Goal: Information Seeking & Learning: Learn about a topic

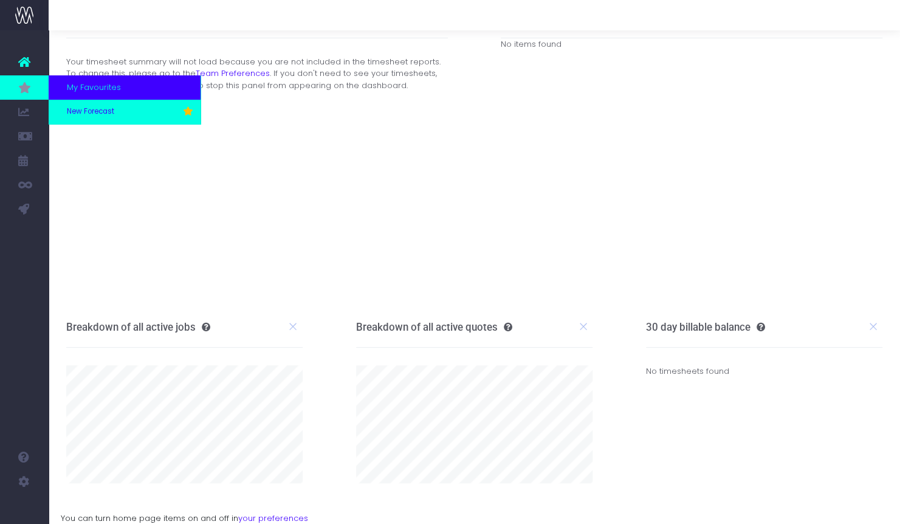
click at [81, 109] on span "New Forecast" at bounding box center [90, 111] width 47 height 11
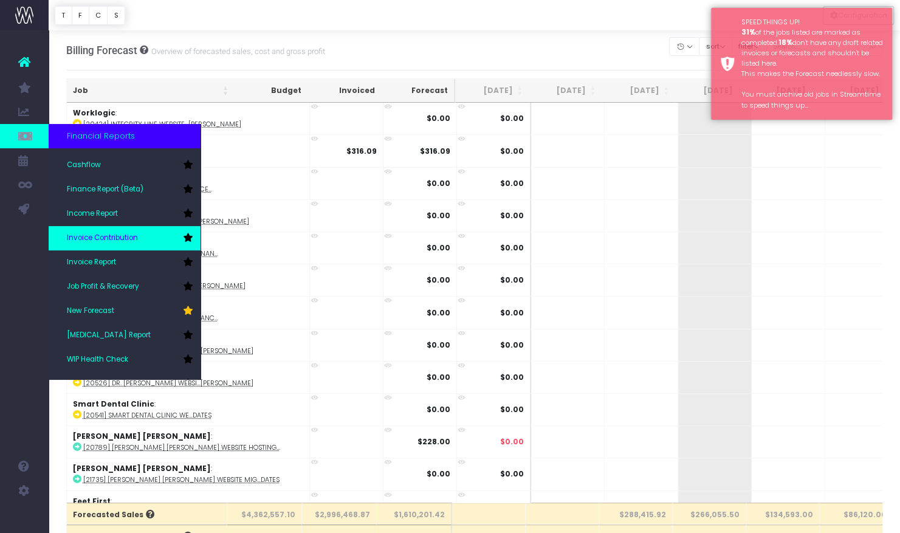
scroll to position [61, 0]
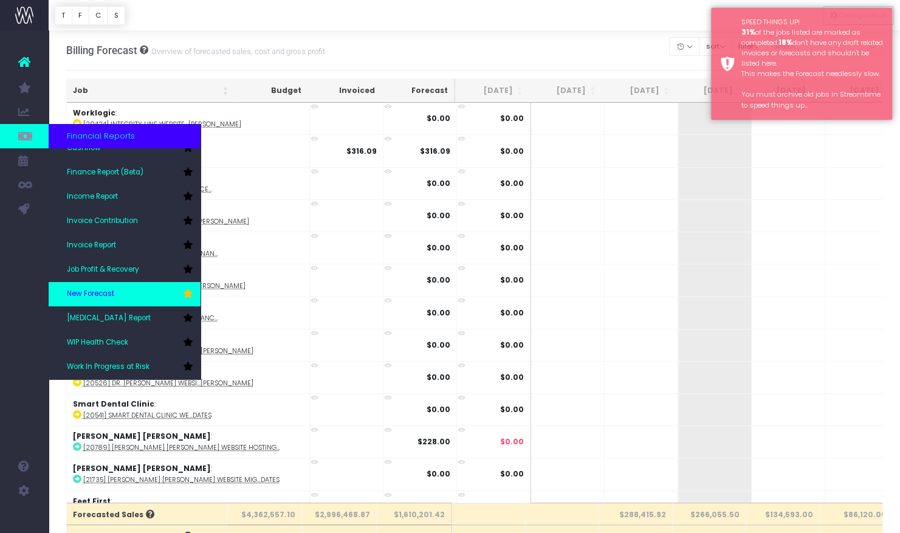
click at [97, 286] on link "New Forecast" at bounding box center [125, 294] width 152 height 24
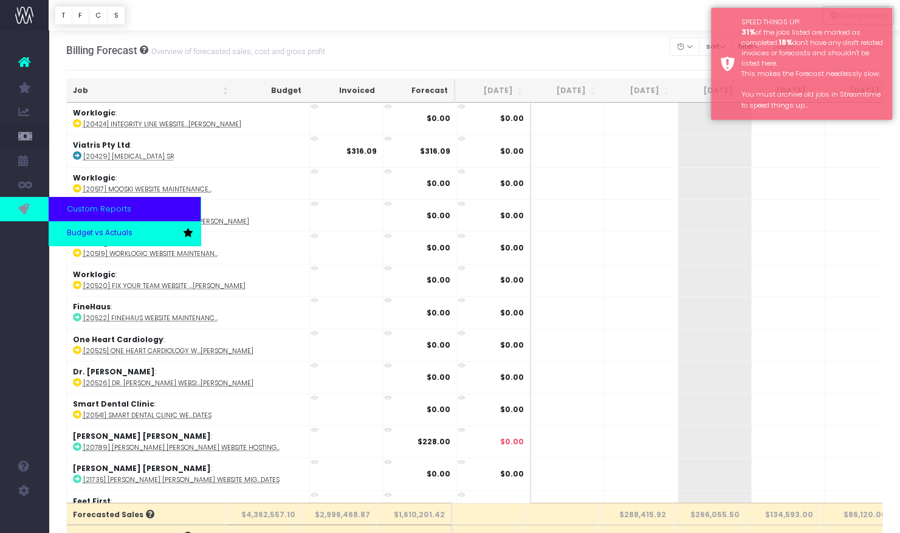
click at [101, 233] on span "Budget vs Actuals" at bounding box center [100, 233] width 66 height 11
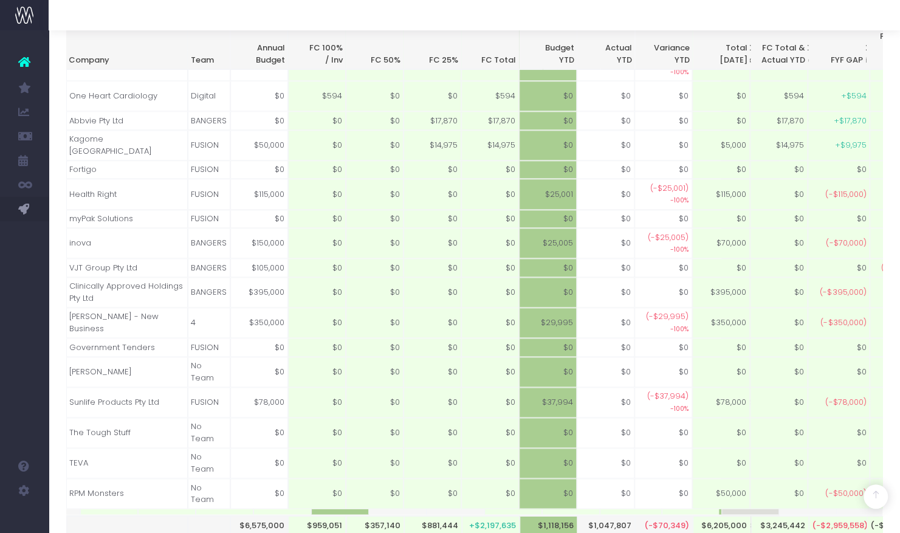
scroll to position [0, 256]
drag, startPoint x: 574, startPoint y: 436, endPoint x: 605, endPoint y: 436, distance: 31.0
click at [605, 509] on tr "$6,575,000 $959,051 $357,140 $881,444 +$2,197,635 $1,118,156 $1,047,807 (-$70,3…" at bounding box center [792, 511] width 2941 height 5
drag, startPoint x: 542, startPoint y: 433, endPoint x: 470, endPoint y: 431, distance: 72.3
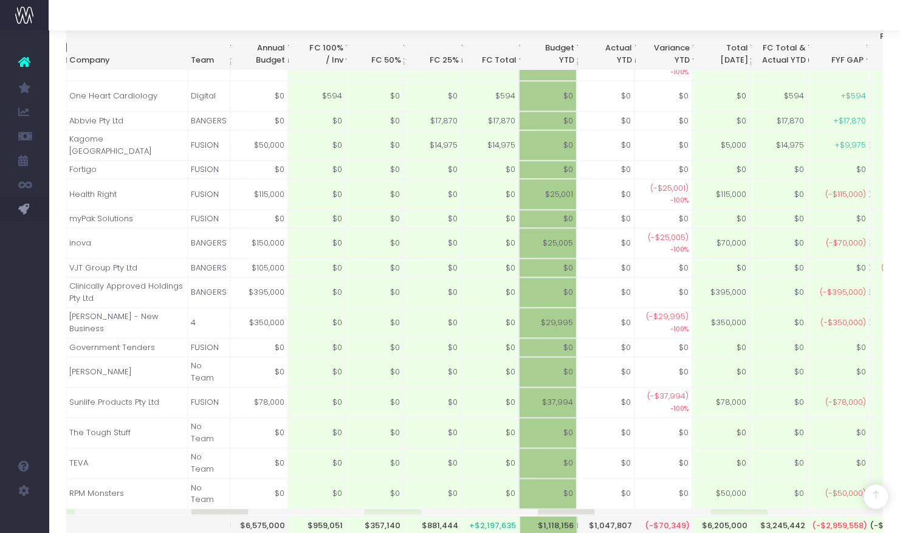
drag, startPoint x: 382, startPoint y: 434, endPoint x: 464, endPoint y: 434, distance: 82.6
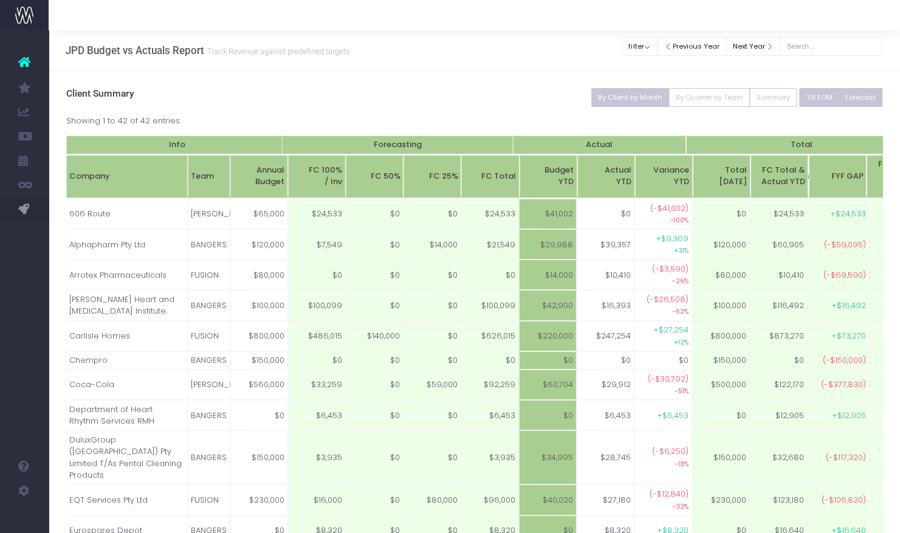
click at [866, 98] on button "Forecast" at bounding box center [860, 97] width 44 height 19
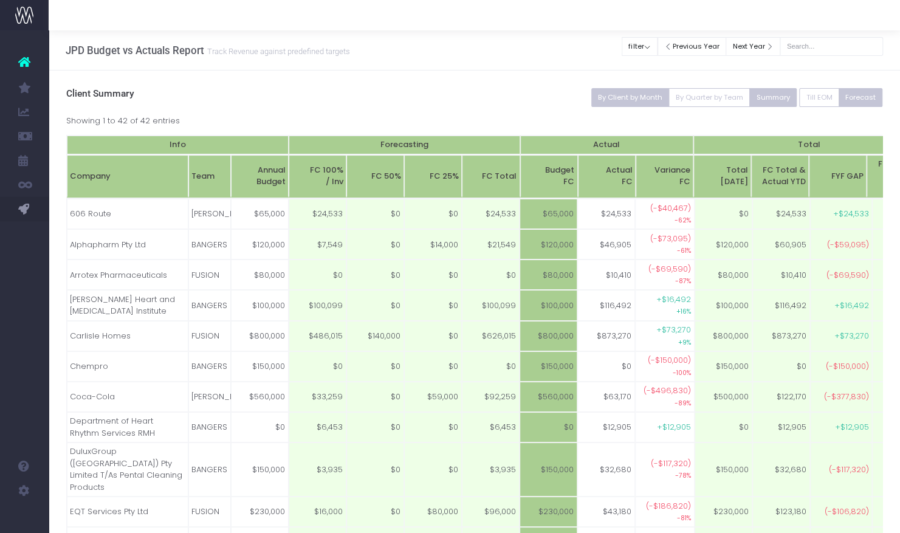
click at [781, 96] on button "Summary" at bounding box center [772, 97] width 47 height 19
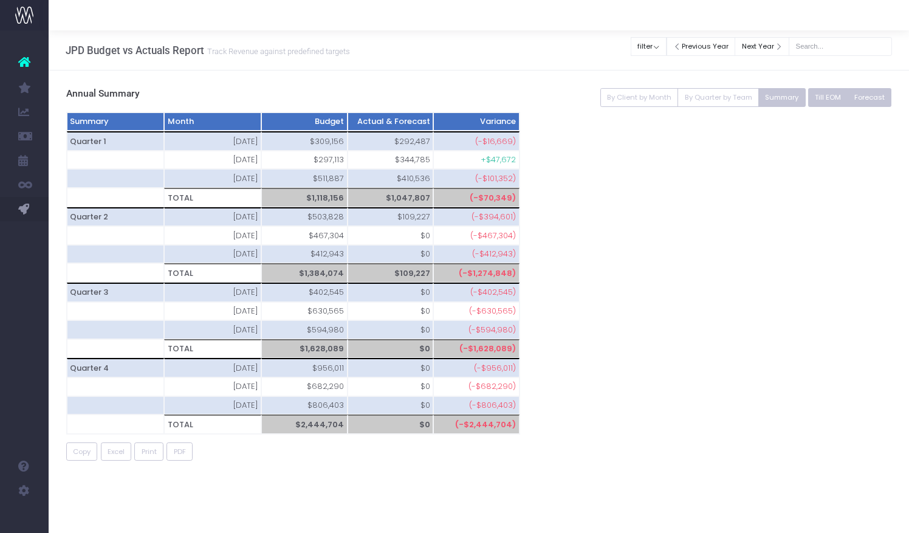
click at [821, 94] on button "Till EOM" at bounding box center [828, 97] width 40 height 19
click at [827, 98] on button "Till EOM" at bounding box center [828, 97] width 40 height 19
click at [773, 101] on button "Summary" at bounding box center [781, 97] width 47 height 19
click at [837, 97] on button "Till EOM" at bounding box center [828, 97] width 40 height 19
click at [883, 92] on button "Forecast" at bounding box center [870, 97] width 44 height 19
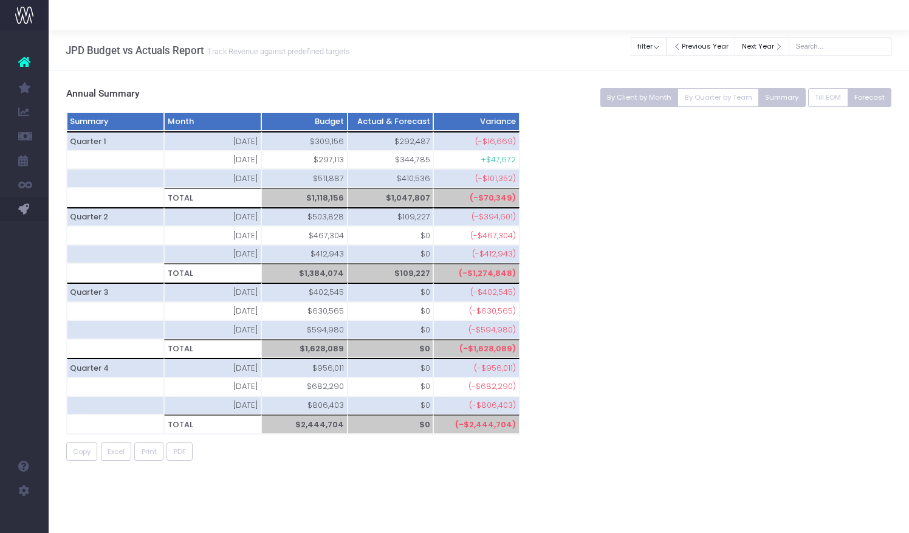
click at [642, 94] on button "By Client by Month" at bounding box center [639, 97] width 78 height 19
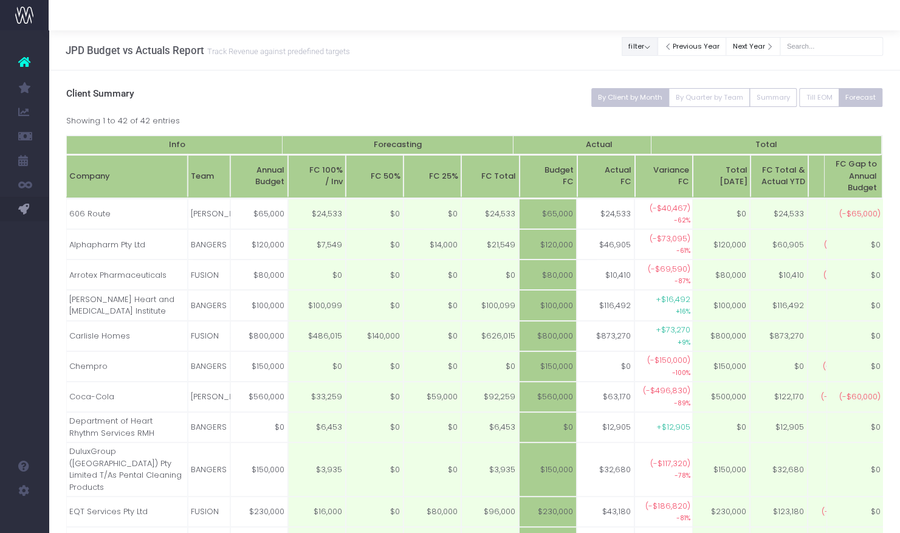
click at [640, 52] on button "filter" at bounding box center [640, 46] width 36 height 19
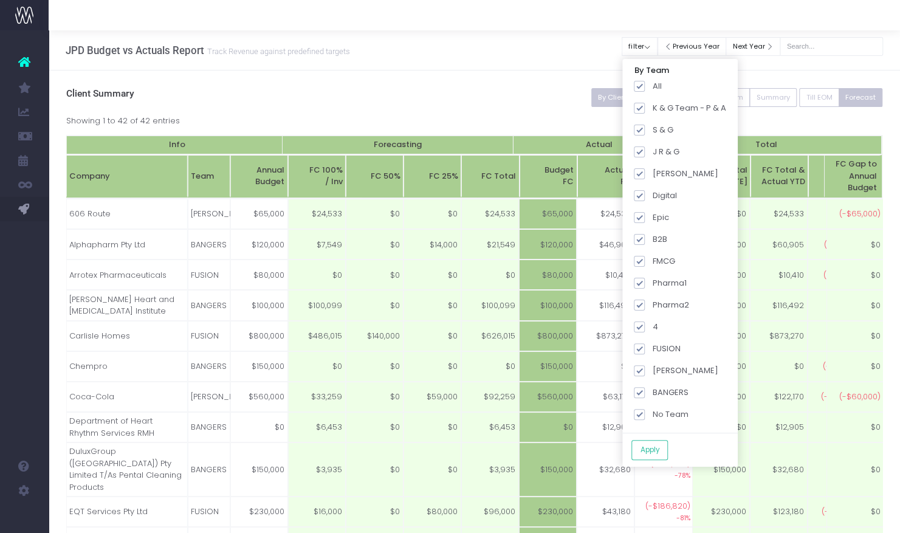
click at [481, 43] on div "JPD Budget vs Actuals Report Track Revenue against predefined targets Clear Fil…" at bounding box center [474, 50] width 851 height 40
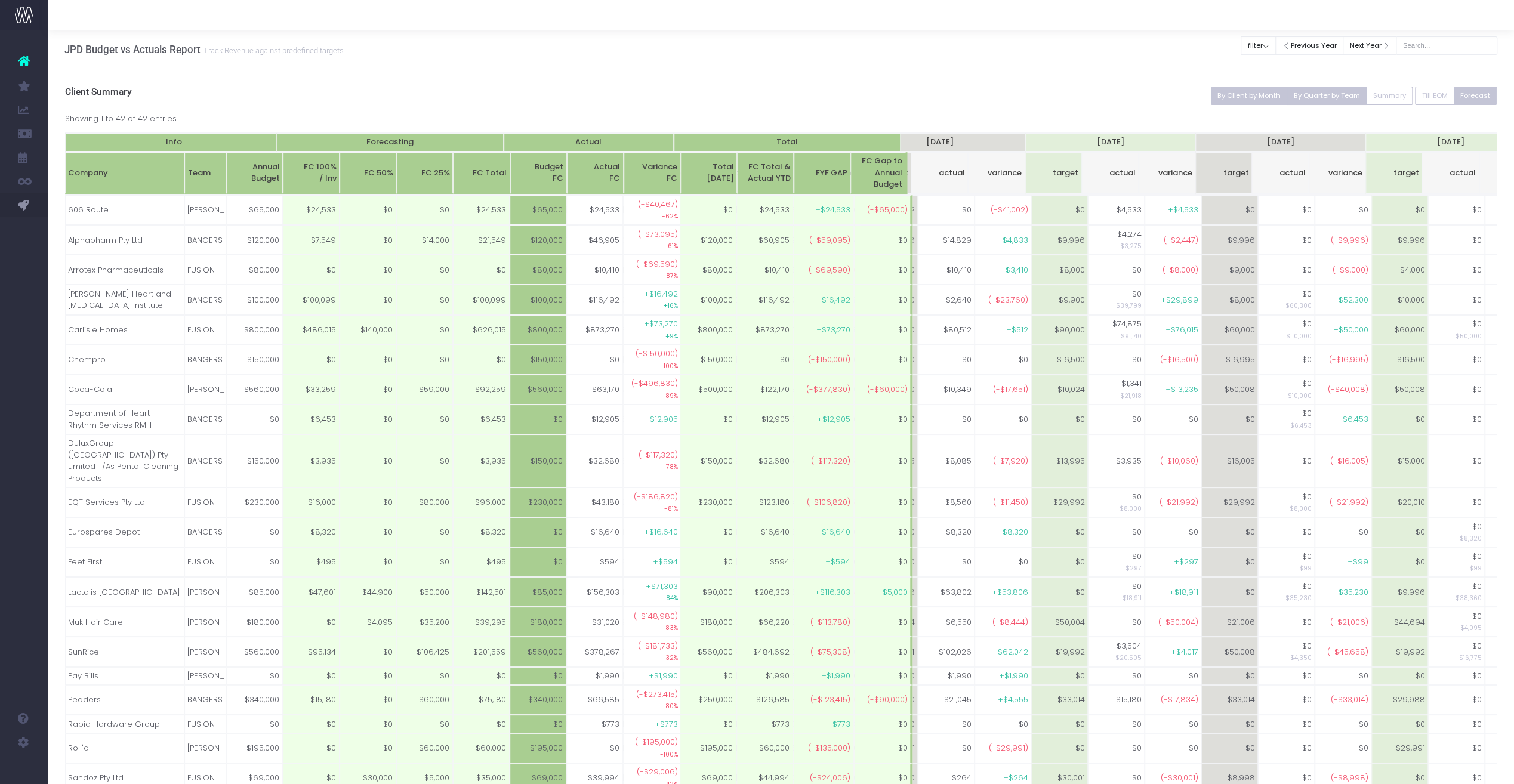
click at [892, 98] on button "By Quarter by Team" at bounding box center [1326, 95] width 80 height 19
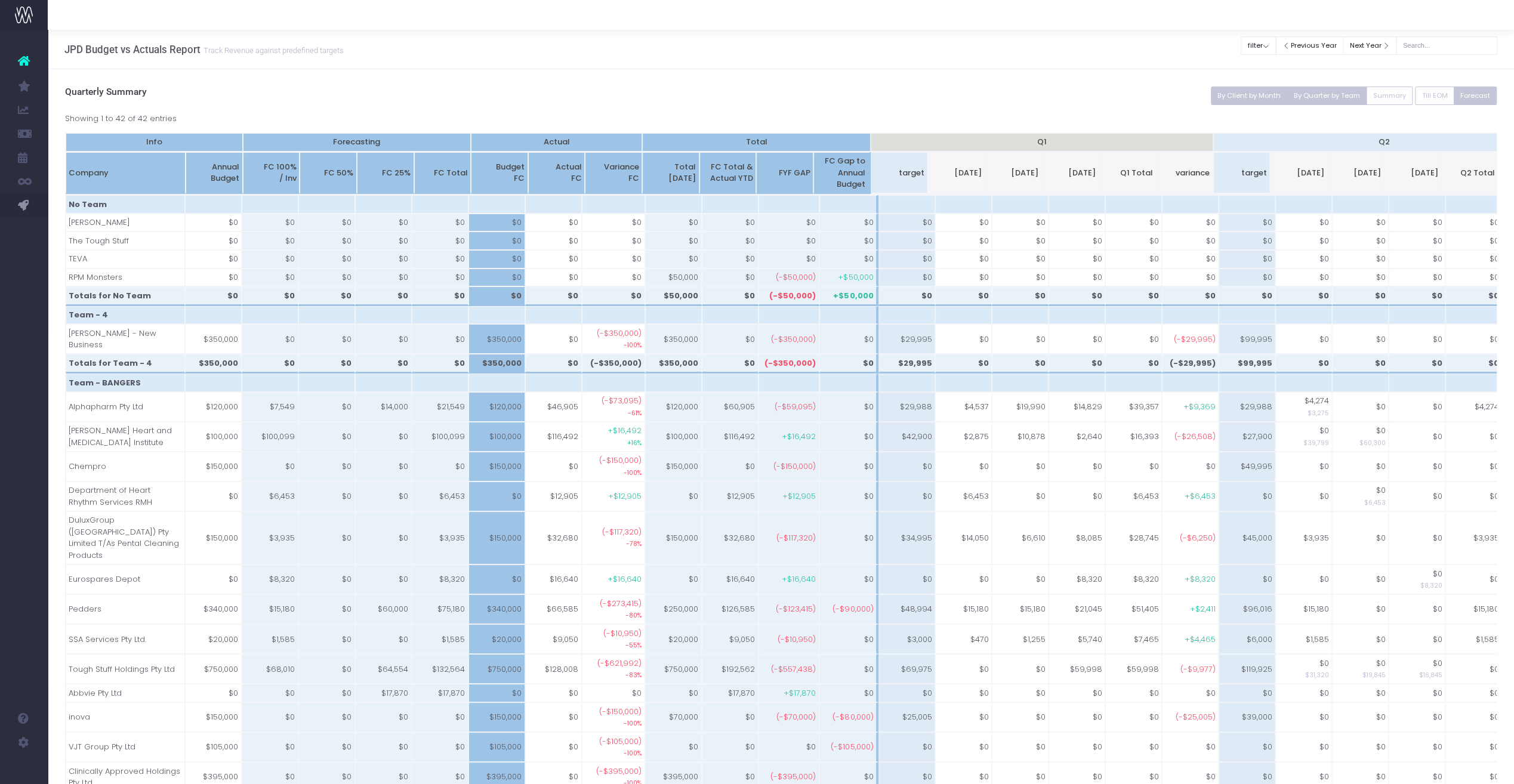
click at [892, 99] on button "By Client by Month" at bounding box center [1250, 95] width 77 height 19
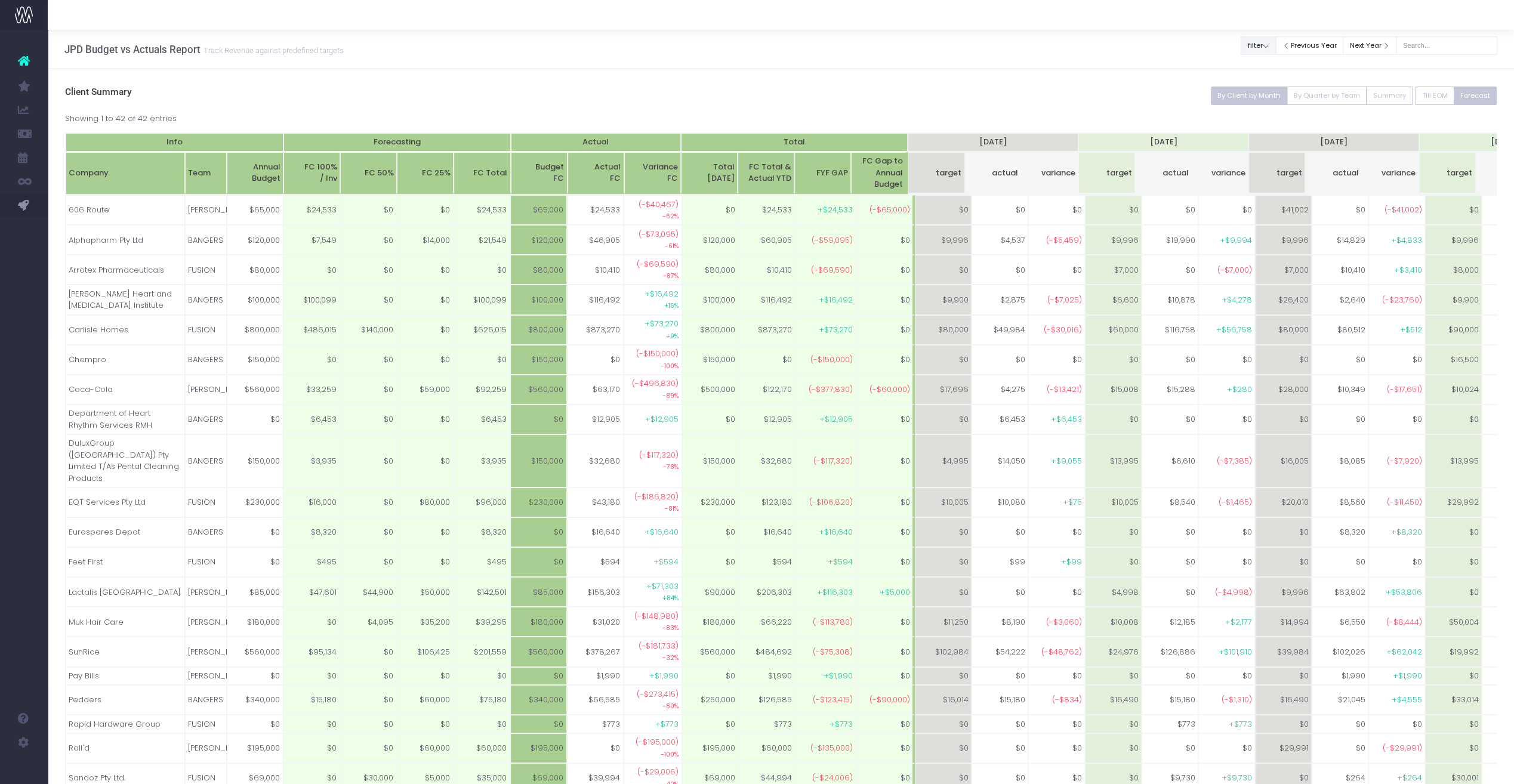
click at [892, 45] on button "filter" at bounding box center [1259, 45] width 35 height 19
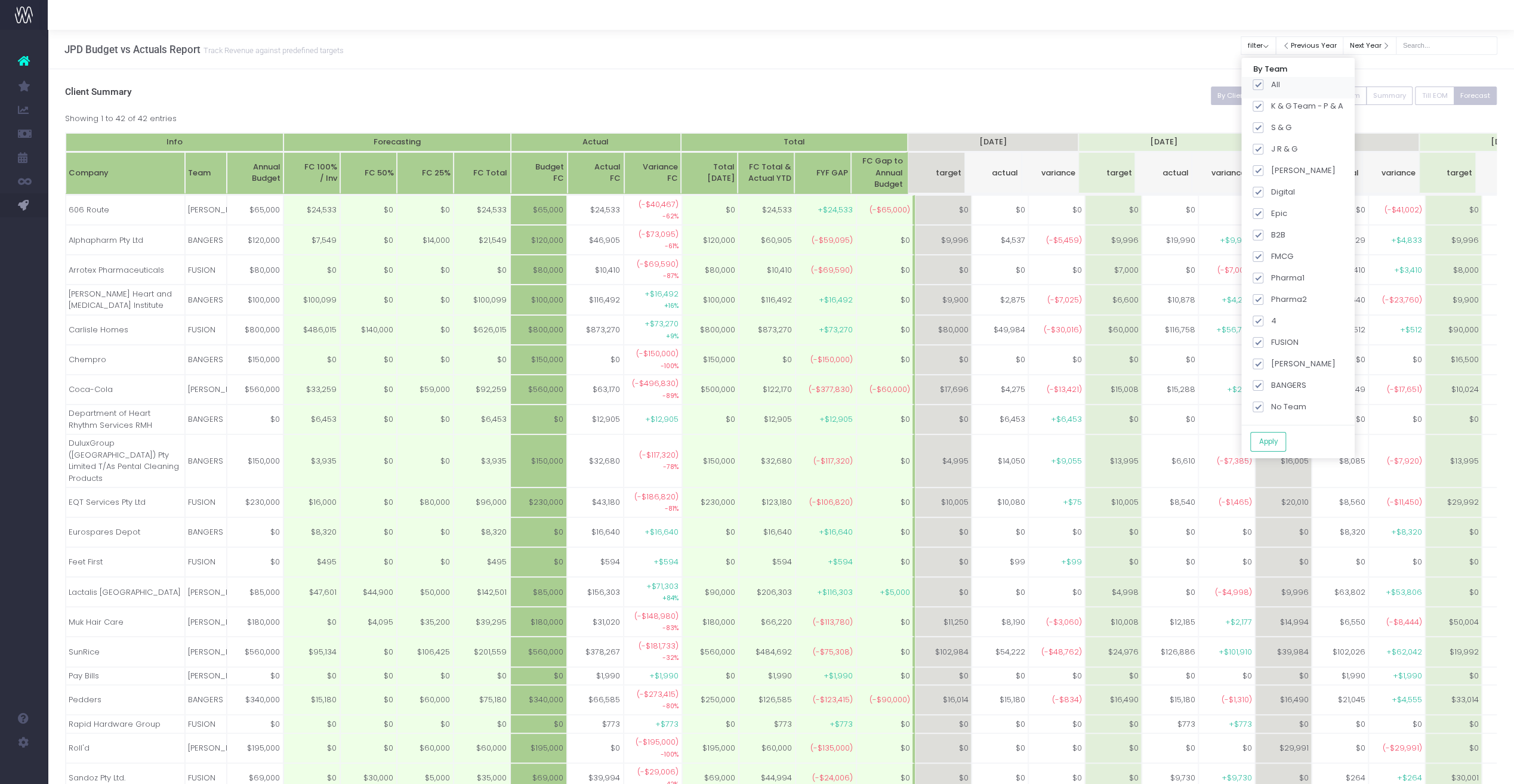
click at [892, 83] on span at bounding box center [1258, 84] width 11 height 11
click at [892, 83] on input "All" at bounding box center [1275, 83] width 8 height 8
checkbox input "false"
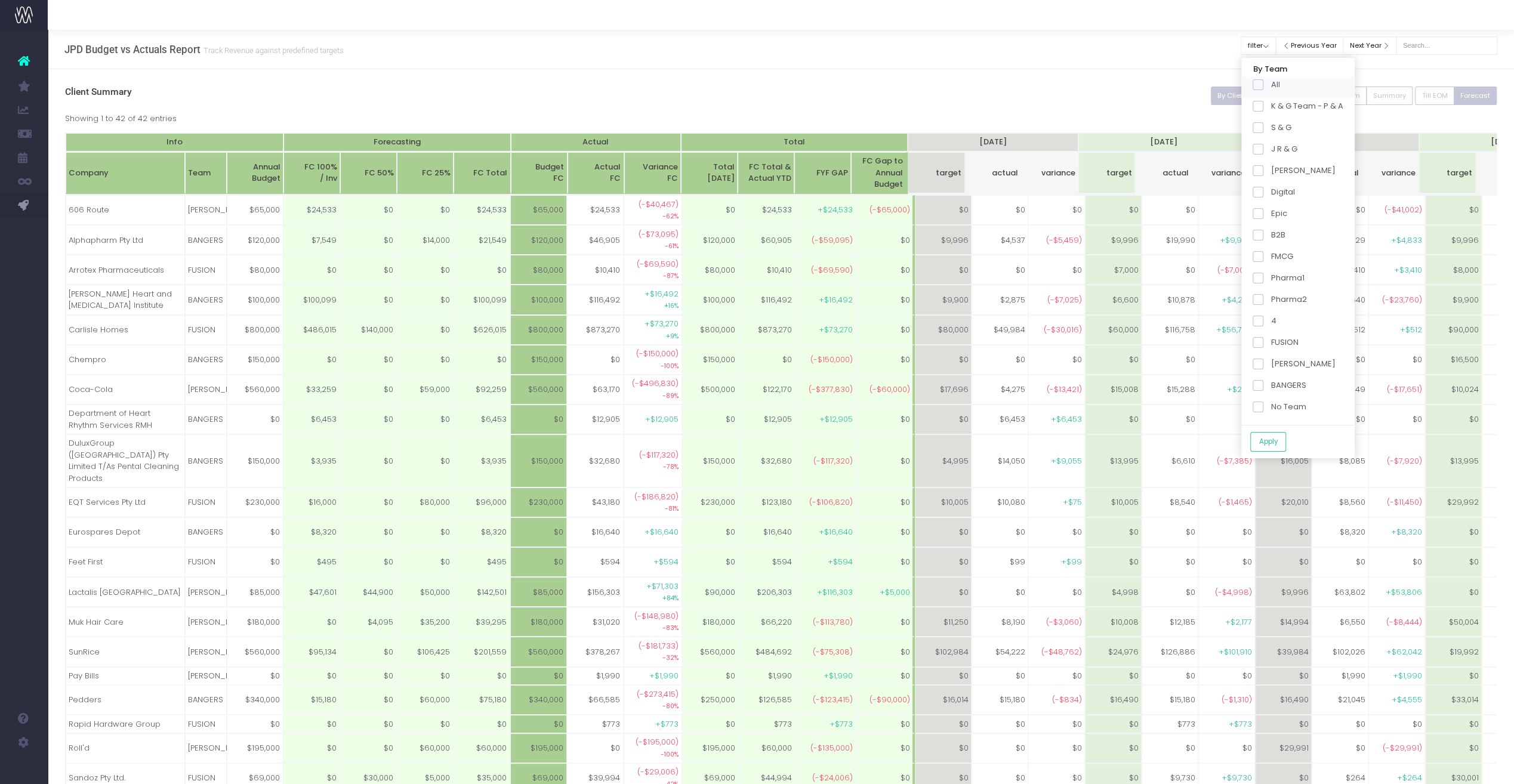
checkbox input "false"
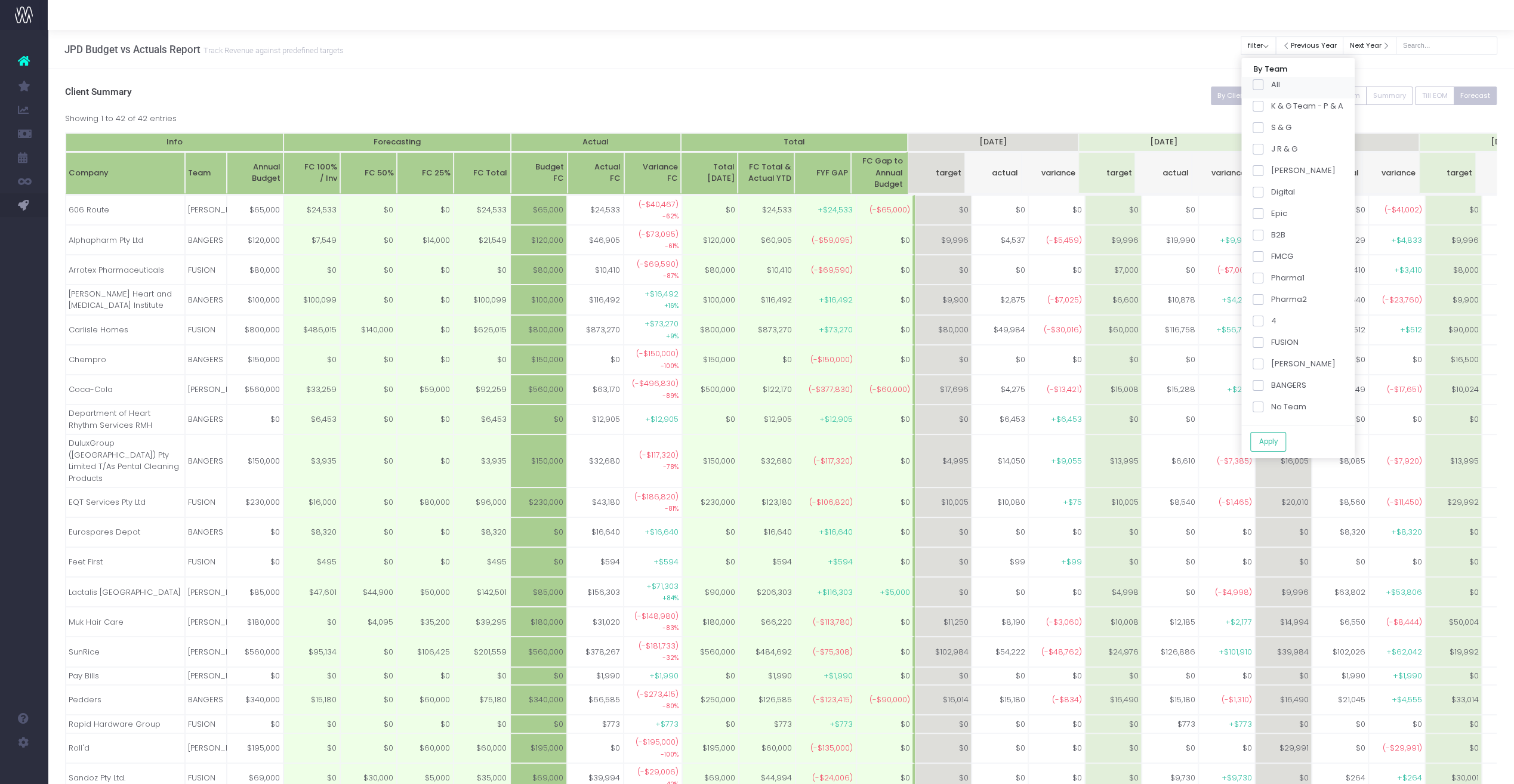
checkbox input "false"
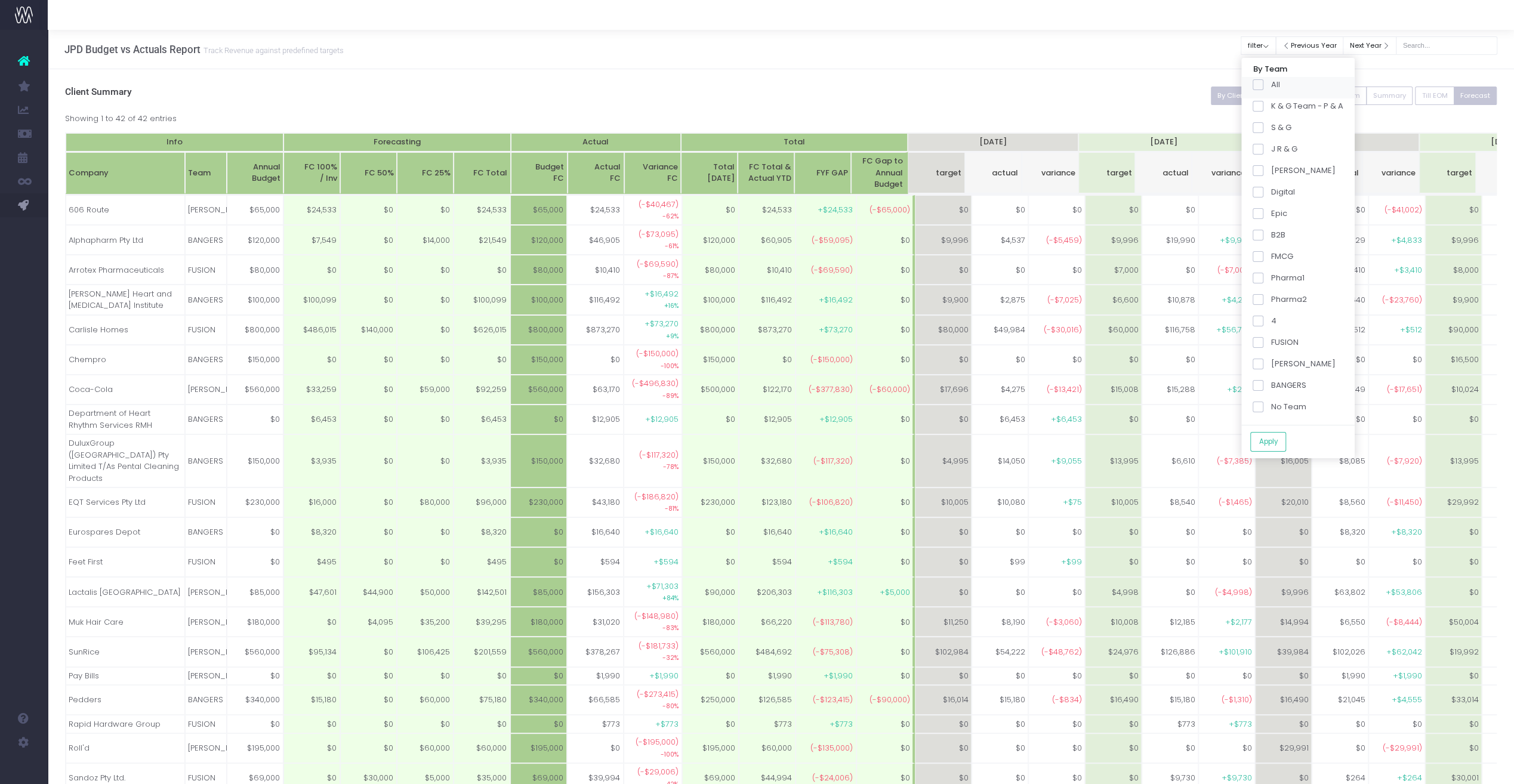
checkbox input "false"
click at [892, 337] on span at bounding box center [1258, 342] width 11 height 11
click at [892, 337] on input "FUSION" at bounding box center [1275, 341] width 8 height 8
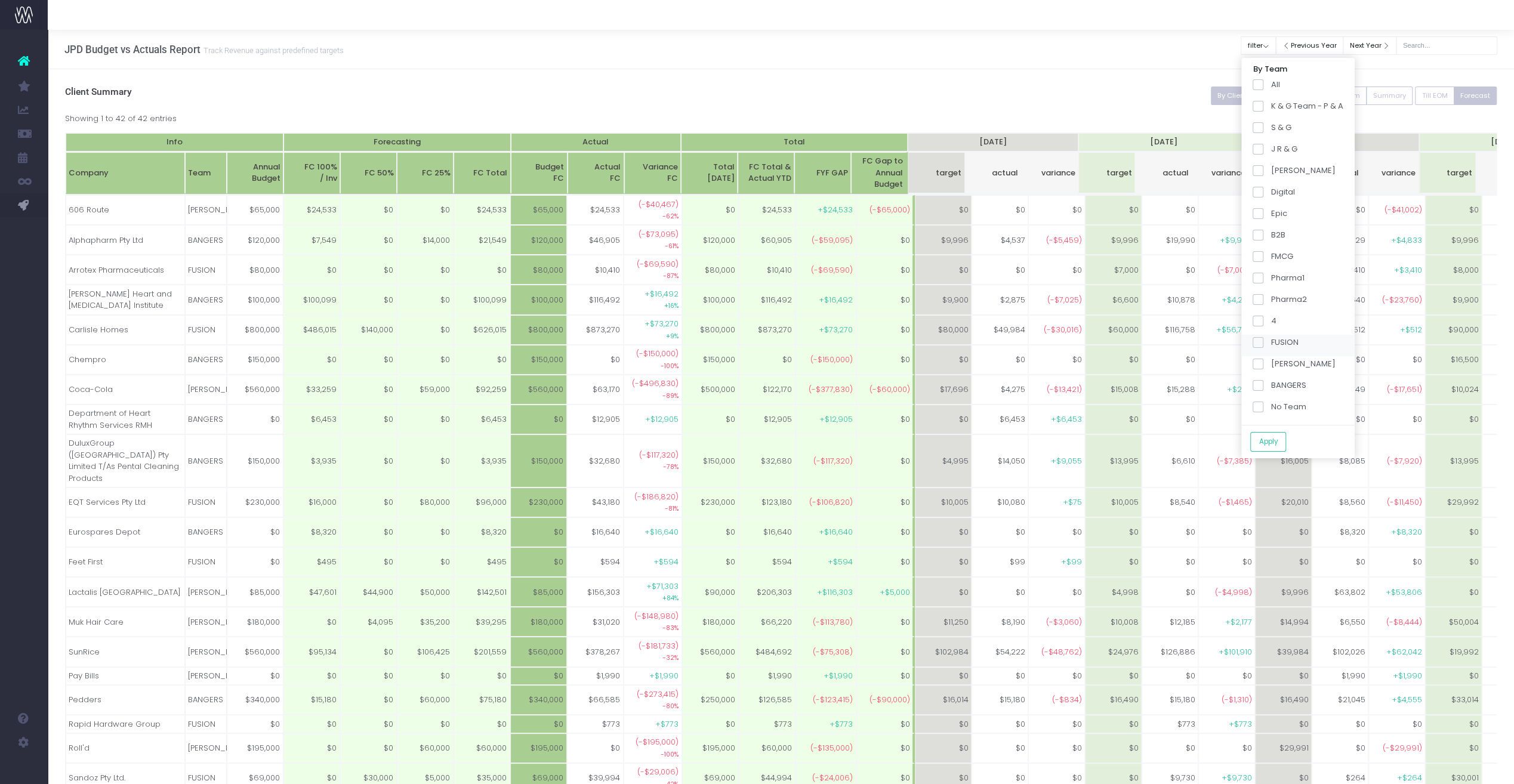
checkbox input "true"
click at [892, 438] on button "Apply" at bounding box center [1268, 442] width 35 height 20
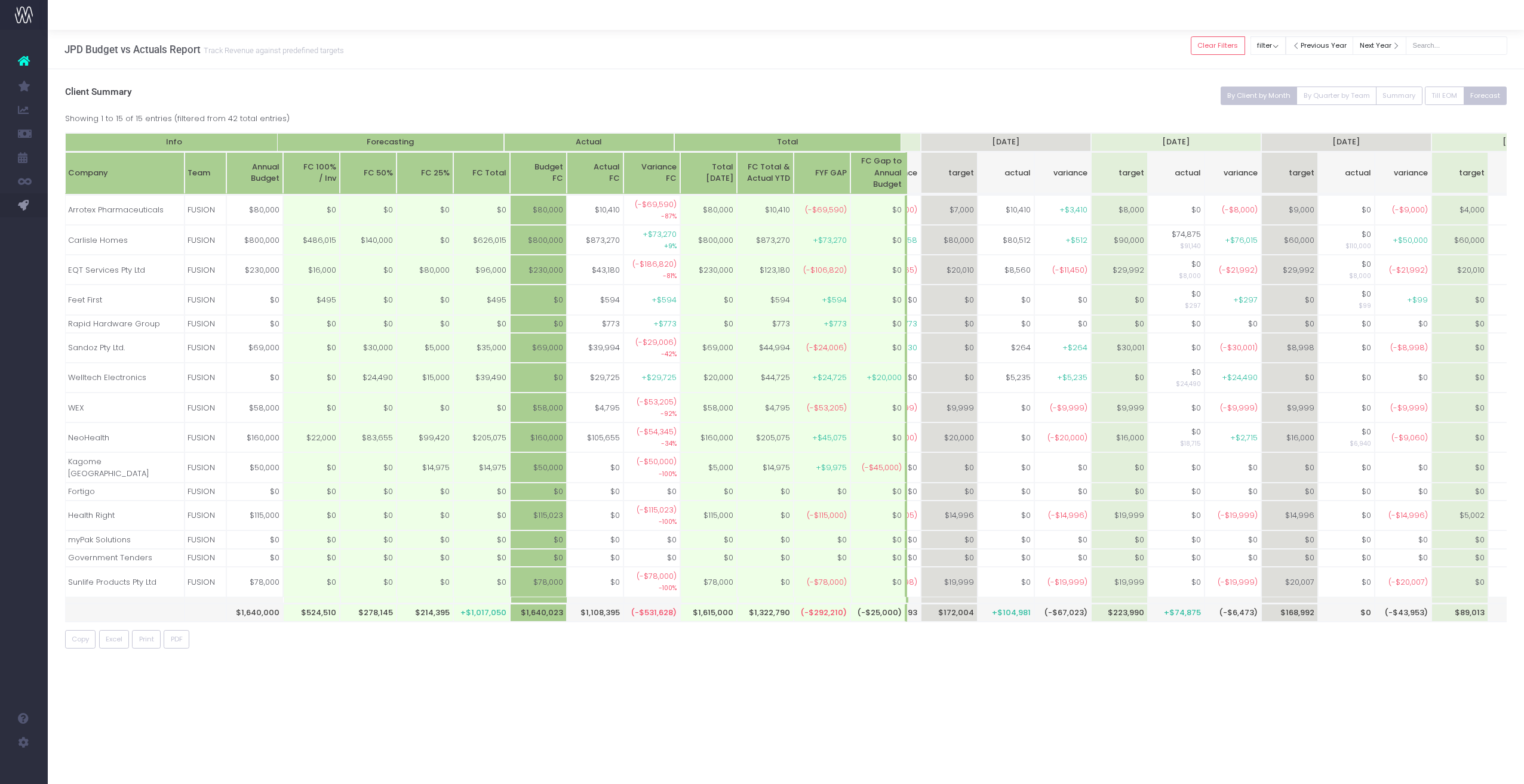
scroll to position [0, 328]
click at [335, 523] on div "Copy Excel Print PDF" at bounding box center [785, 640] width 1441 height 19
click at [892, 42] on button "Clear Filters" at bounding box center [1216, 45] width 54 height 19
checkbox input "true"
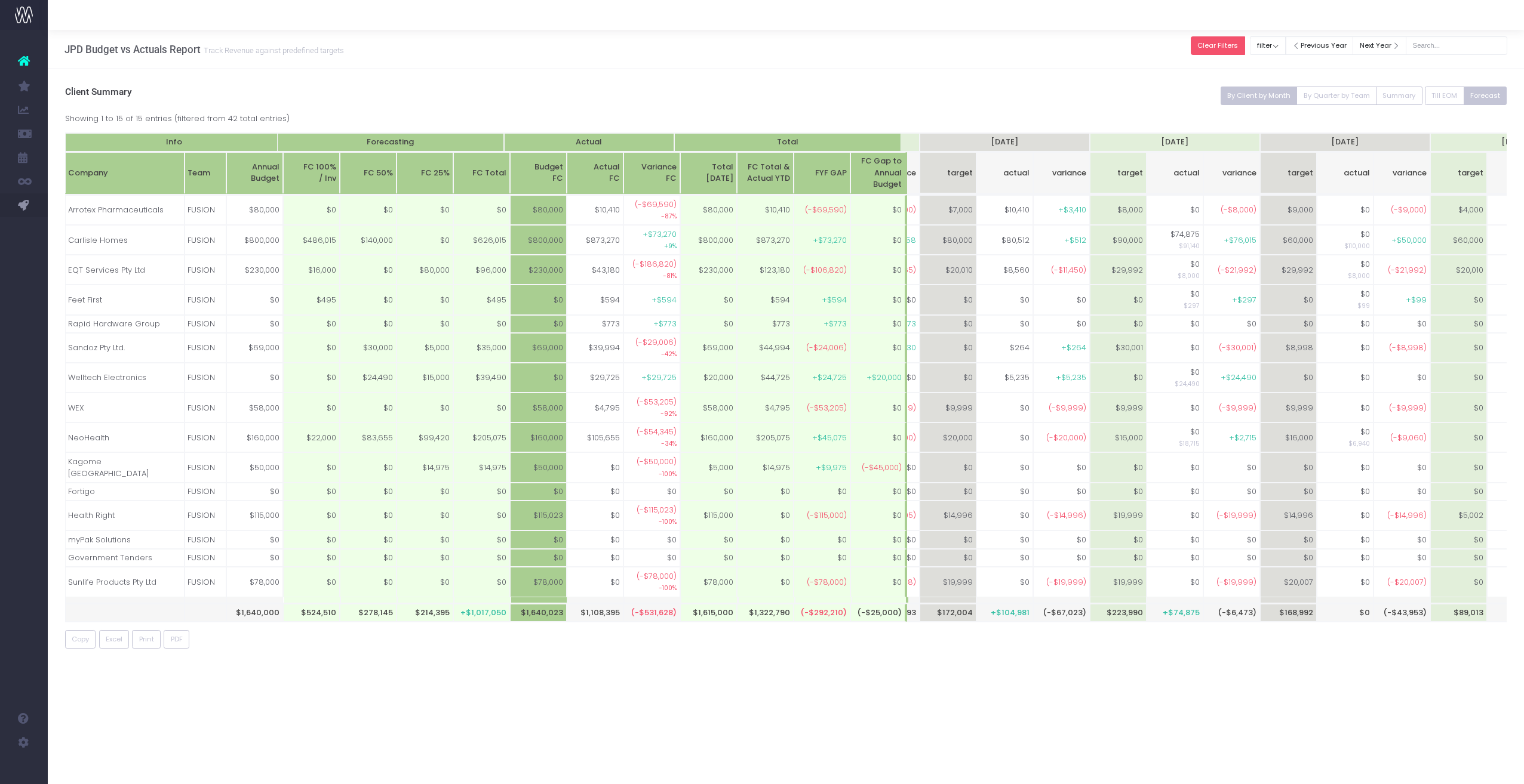
checkbox input "true"
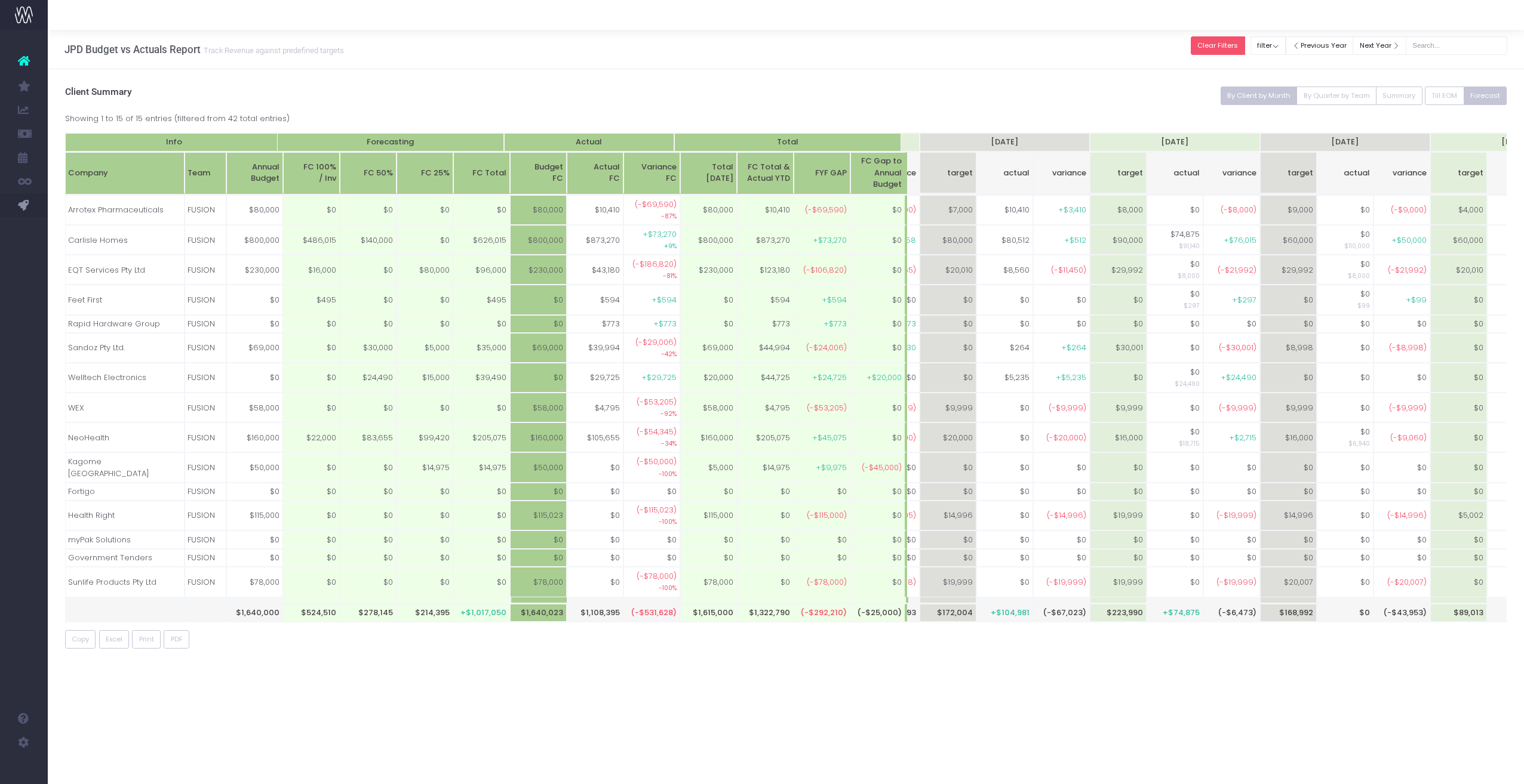
checkbox input "true"
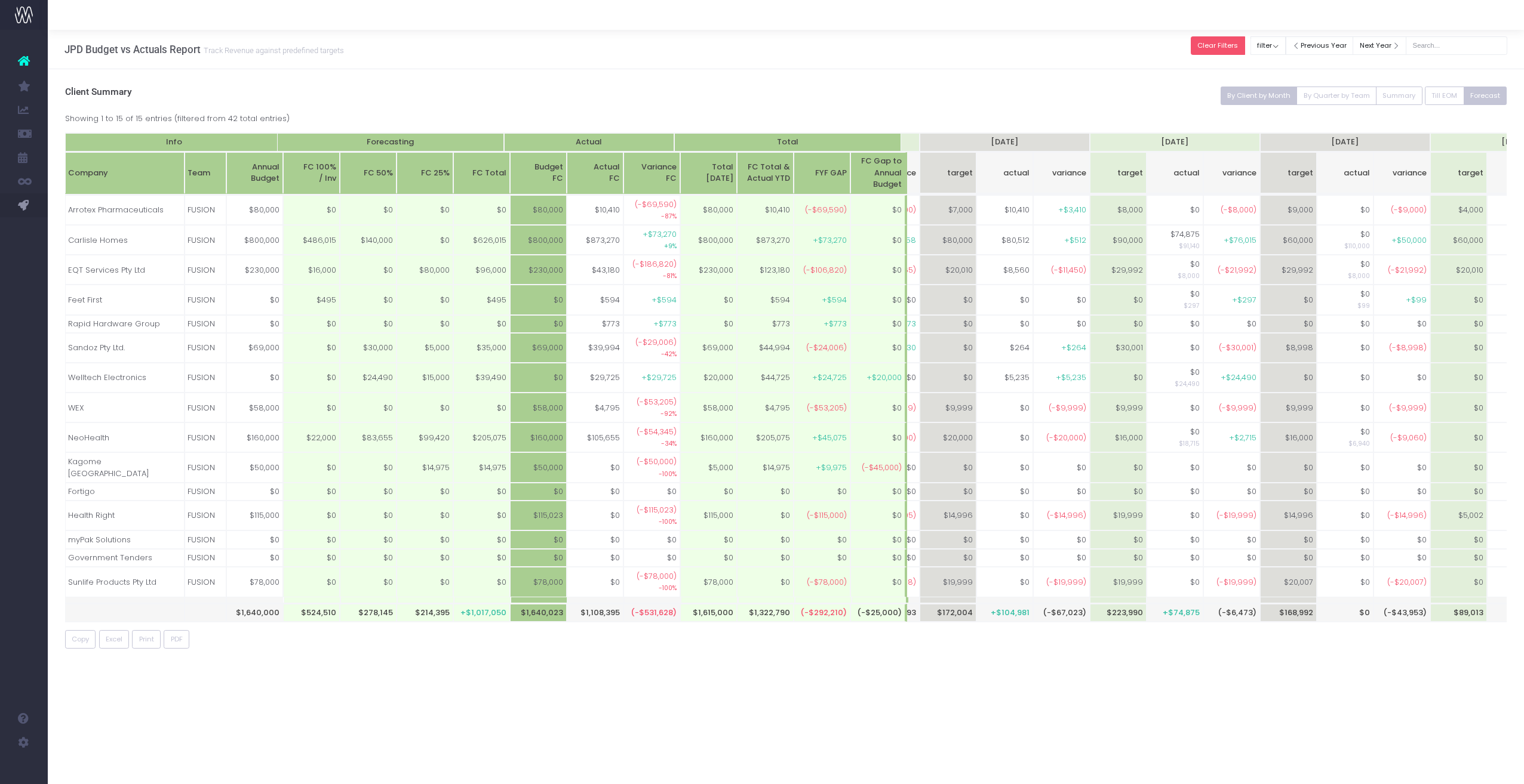
checkbox input "true"
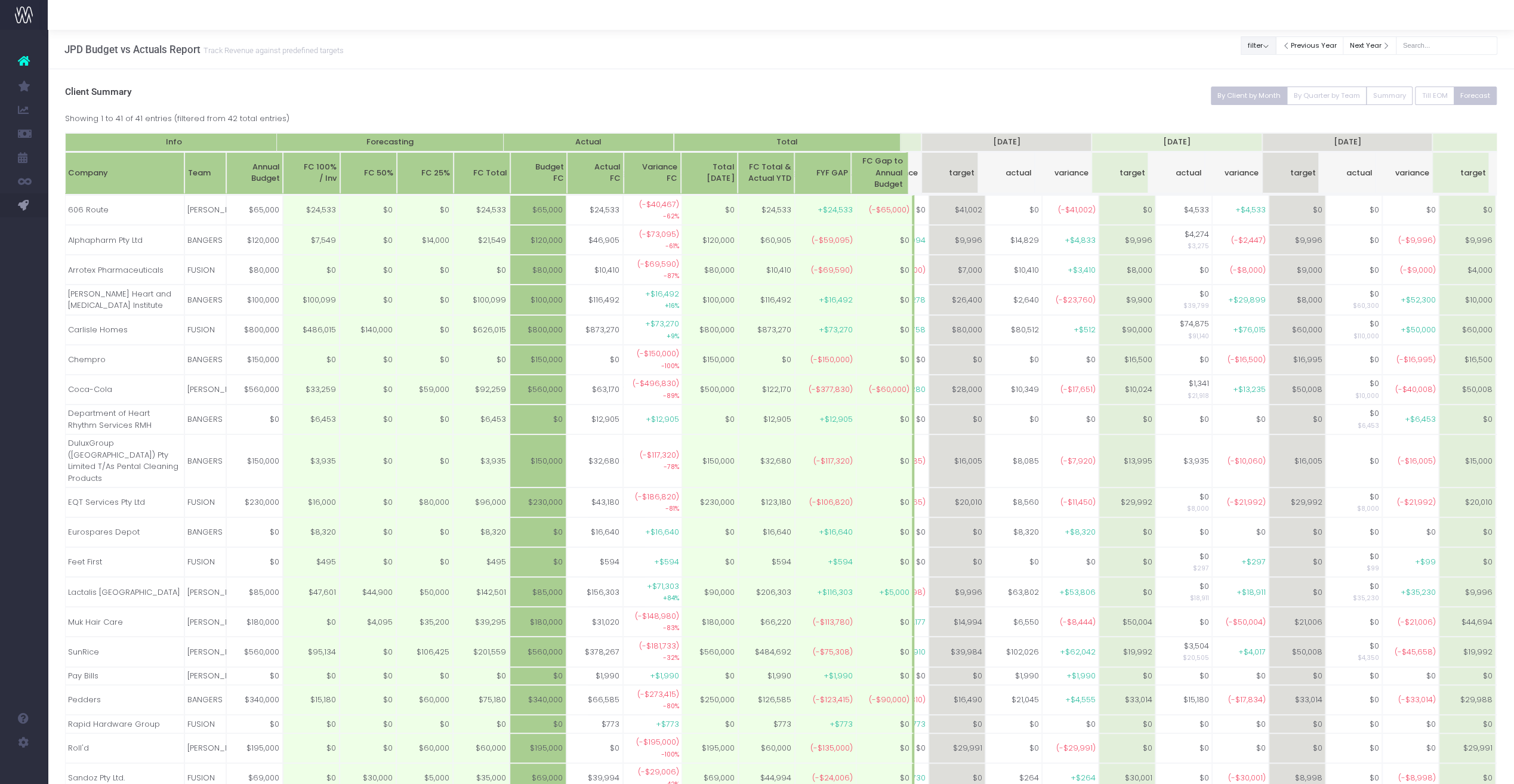
click at [892, 42] on button "filter" at bounding box center [1259, 45] width 35 height 19
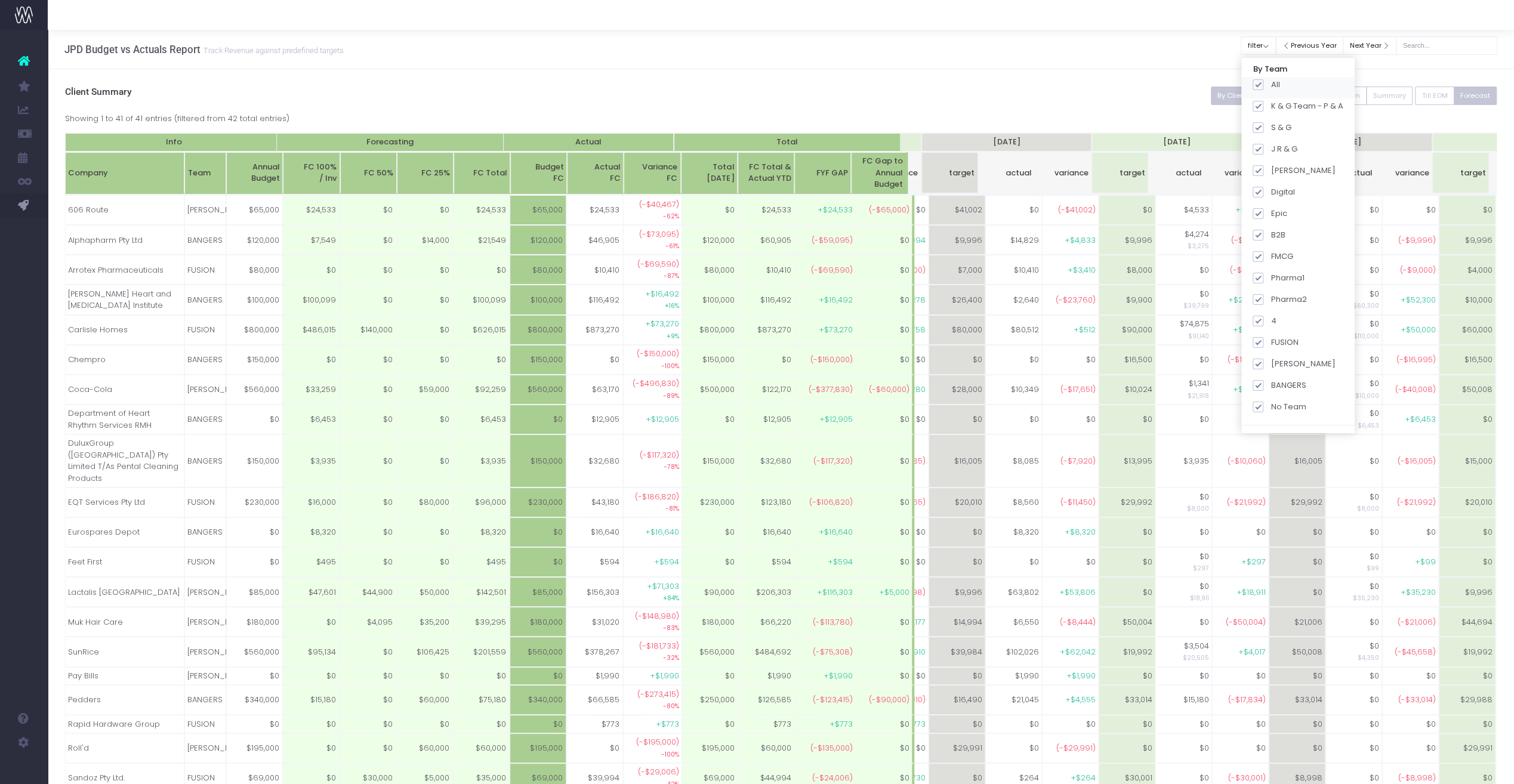
click at [892, 84] on span at bounding box center [1258, 84] width 11 height 11
click at [892, 84] on input "All" at bounding box center [1275, 83] width 8 height 8
checkbox input "false"
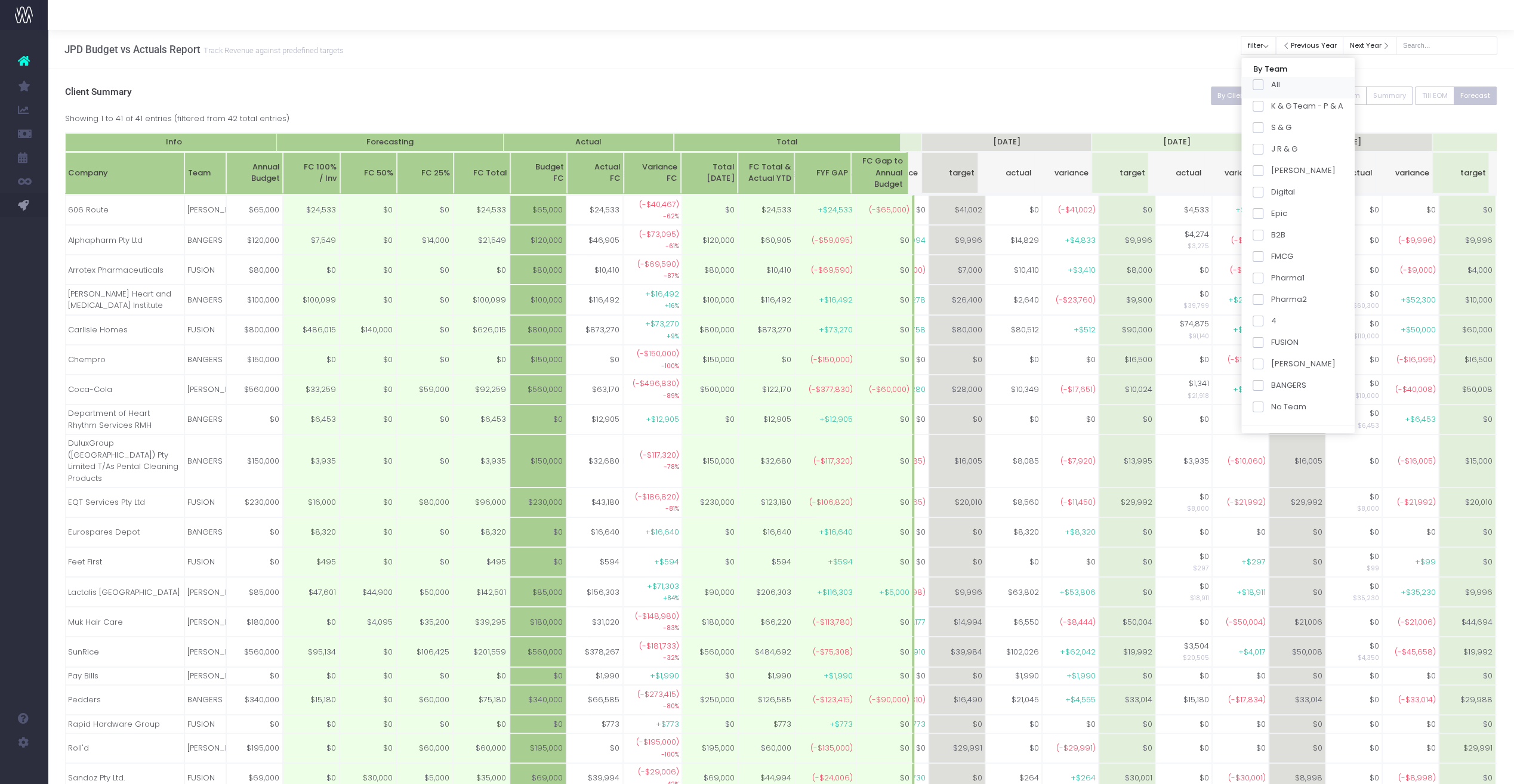
checkbox input "false"
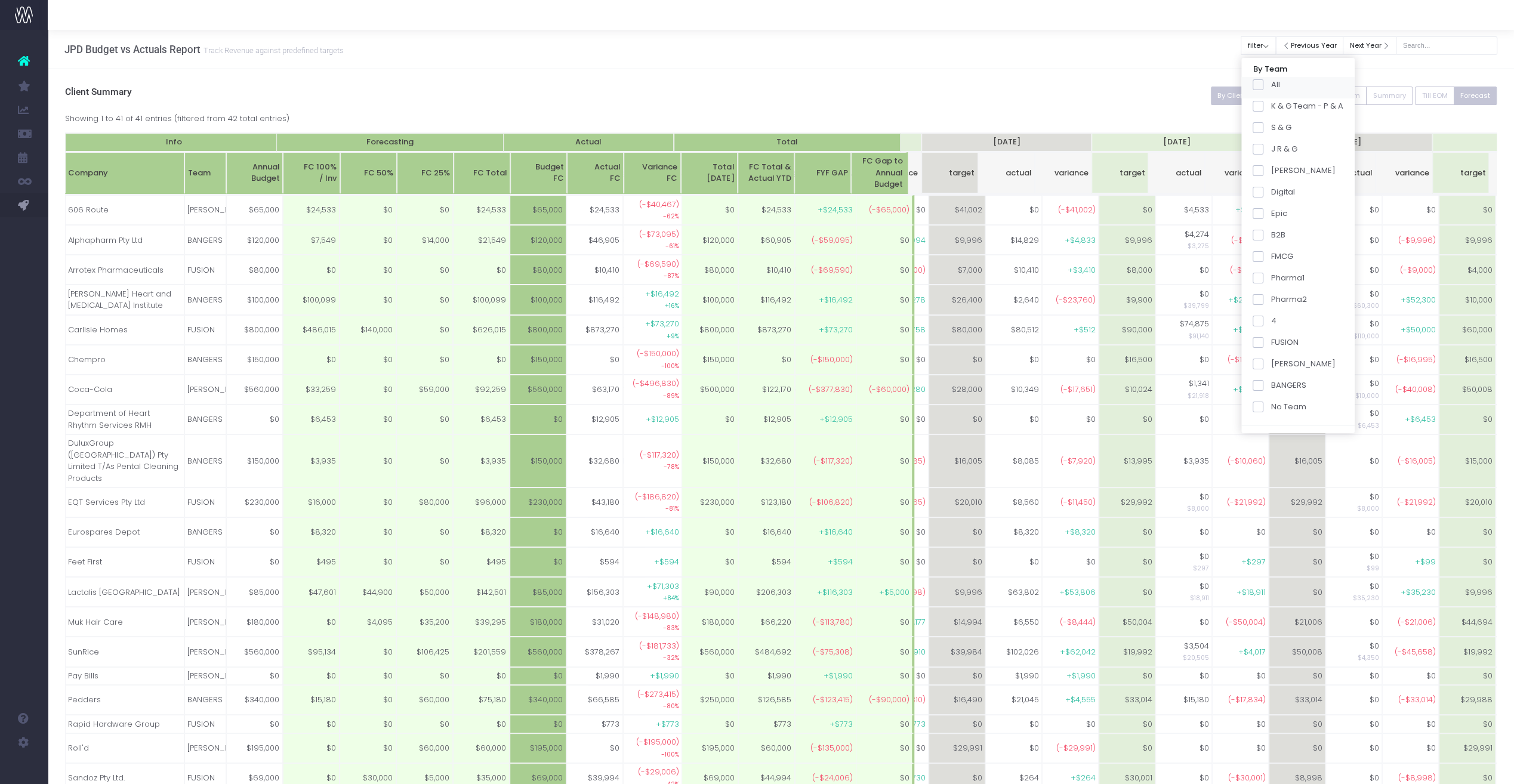
checkbox input "false"
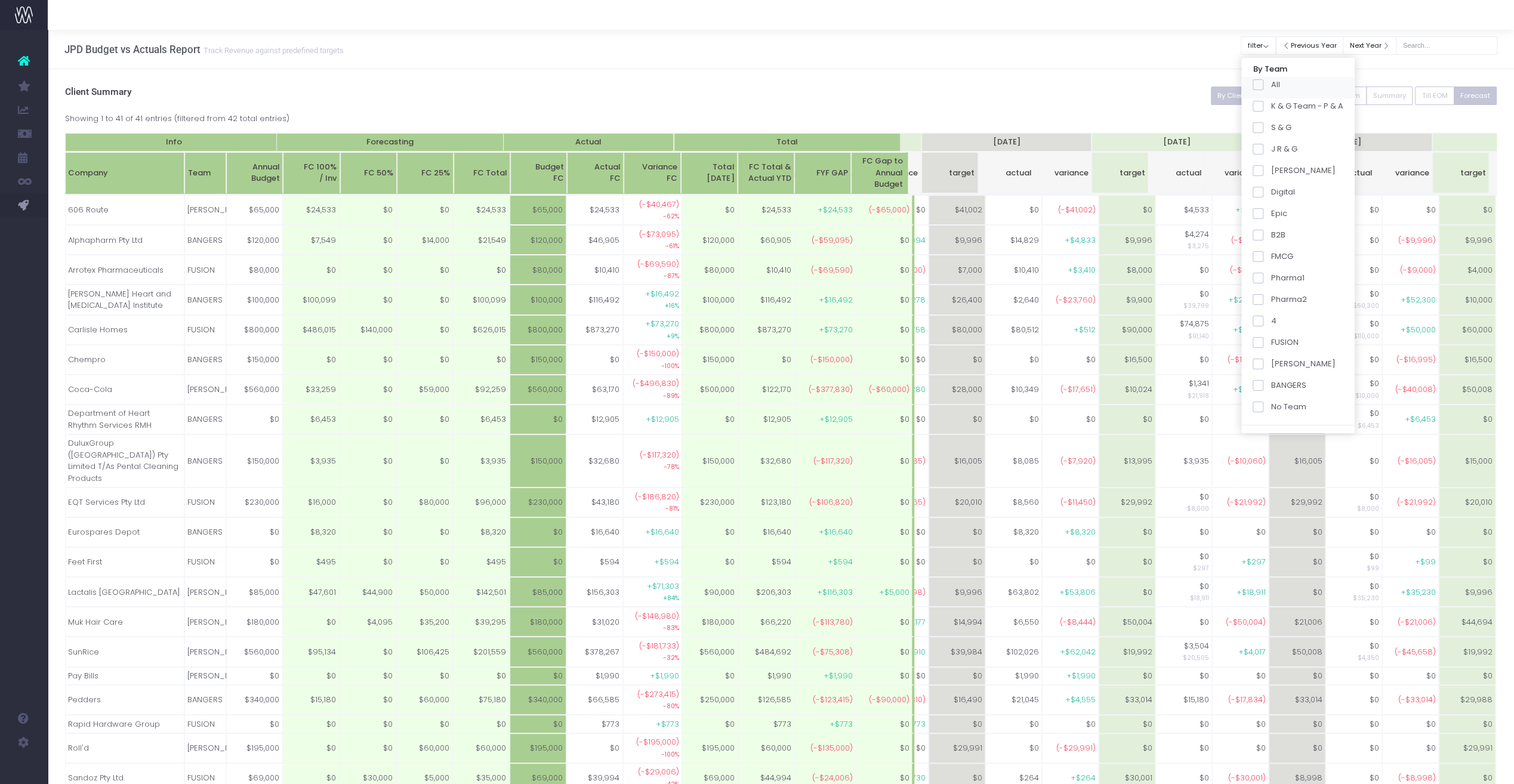
checkbox input "false"
click at [892, 364] on span at bounding box center [1258, 364] width 11 height 11
click at [892, 364] on input "[PERSON_NAME]" at bounding box center [1275, 363] width 8 height 8
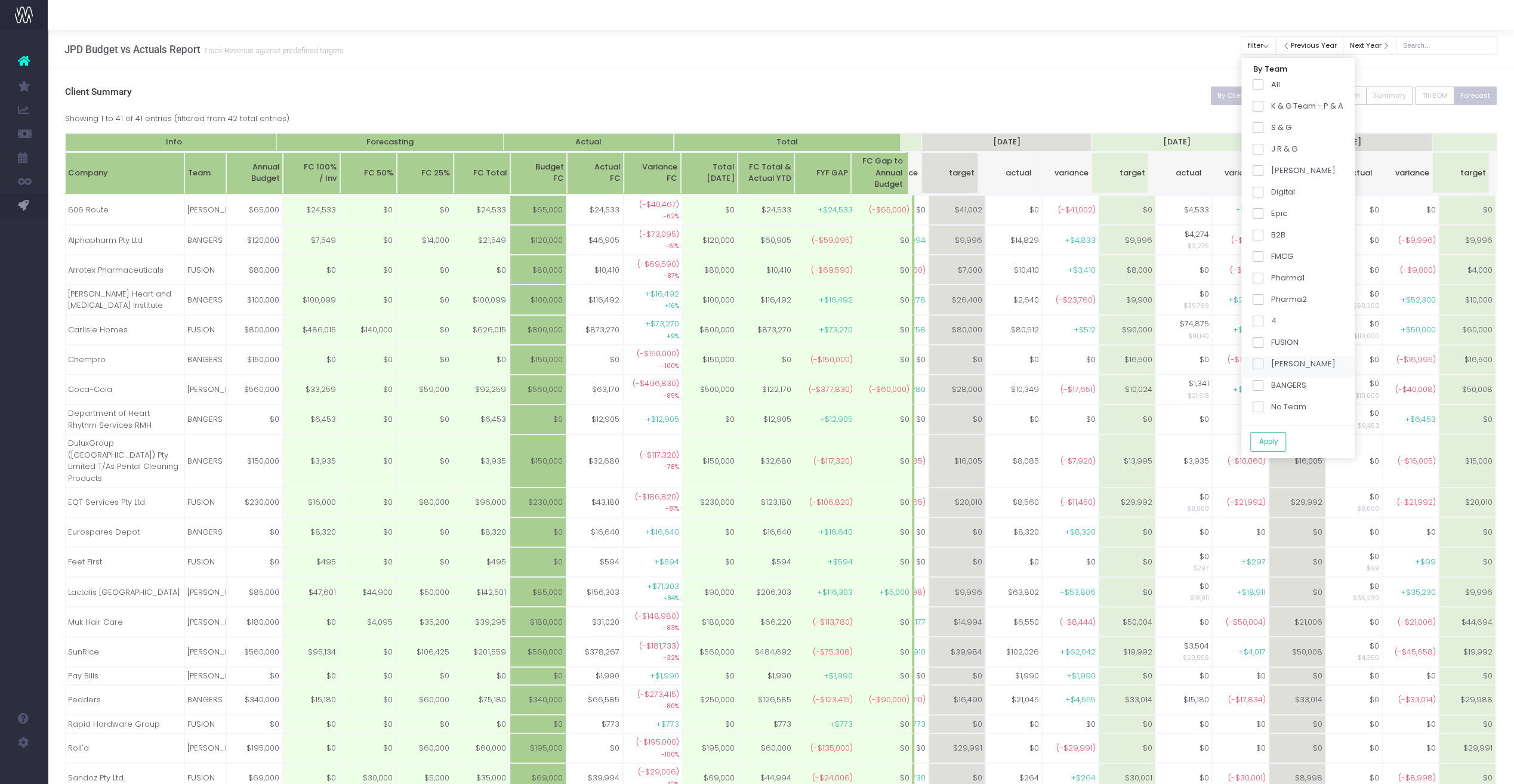
checkbox input "true"
click at [892, 436] on button "Apply" at bounding box center [1268, 442] width 35 height 20
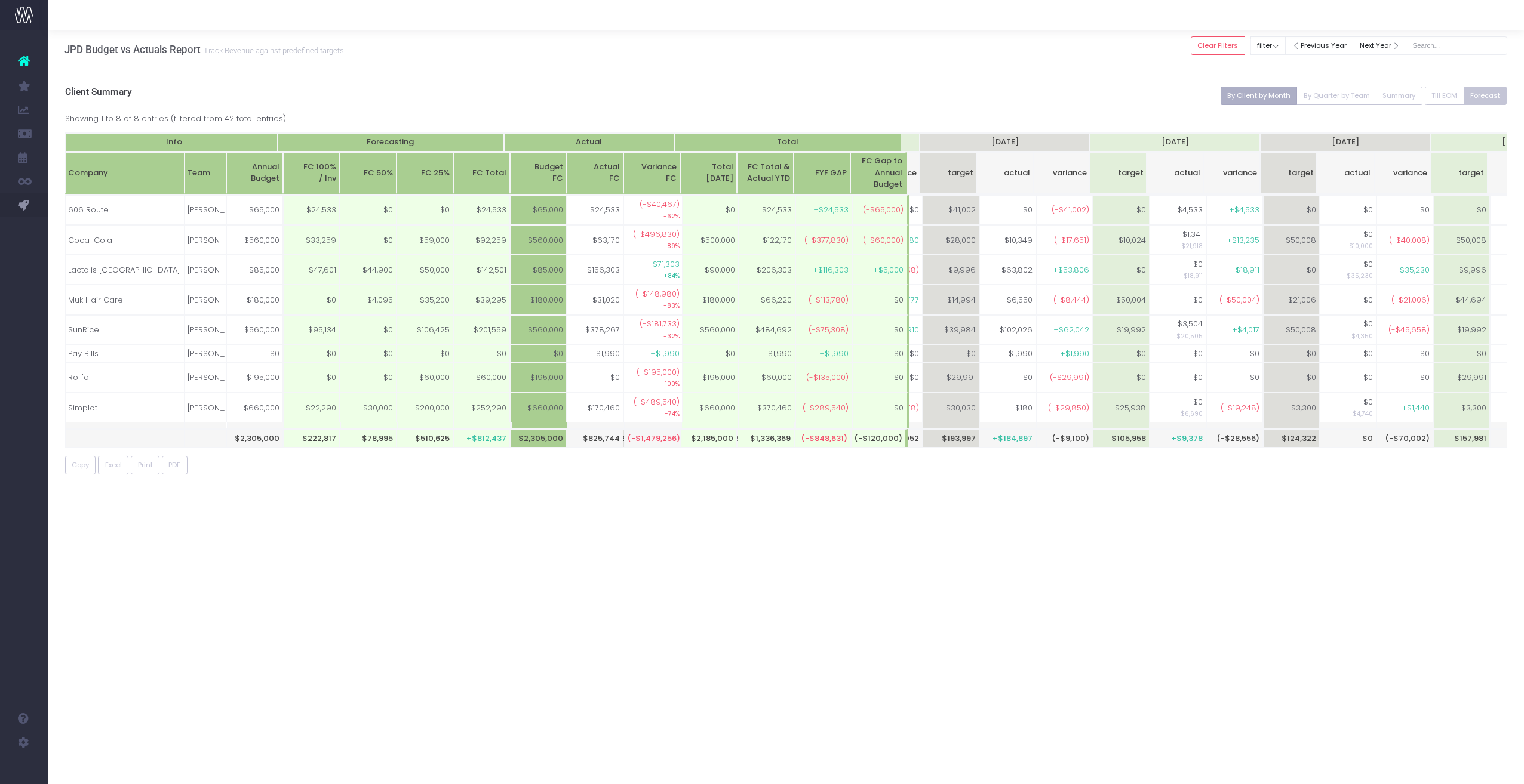
click at [892, 95] on button "By Client by Month" at bounding box center [1259, 95] width 77 height 19
click at [892, 44] on button "Clear Filters" at bounding box center [1216, 45] width 54 height 19
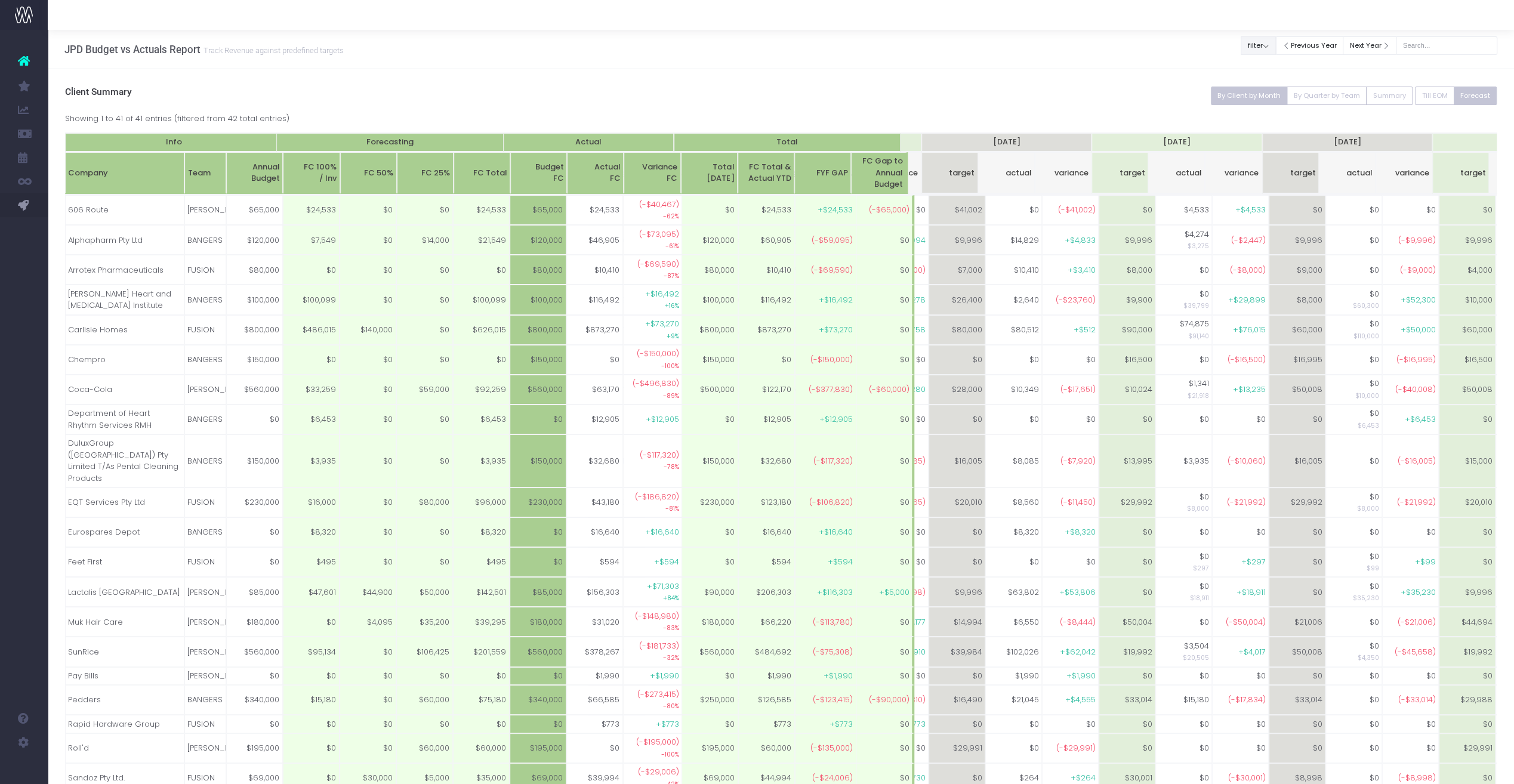
click at [892, 43] on button "filter" at bounding box center [1259, 45] width 35 height 19
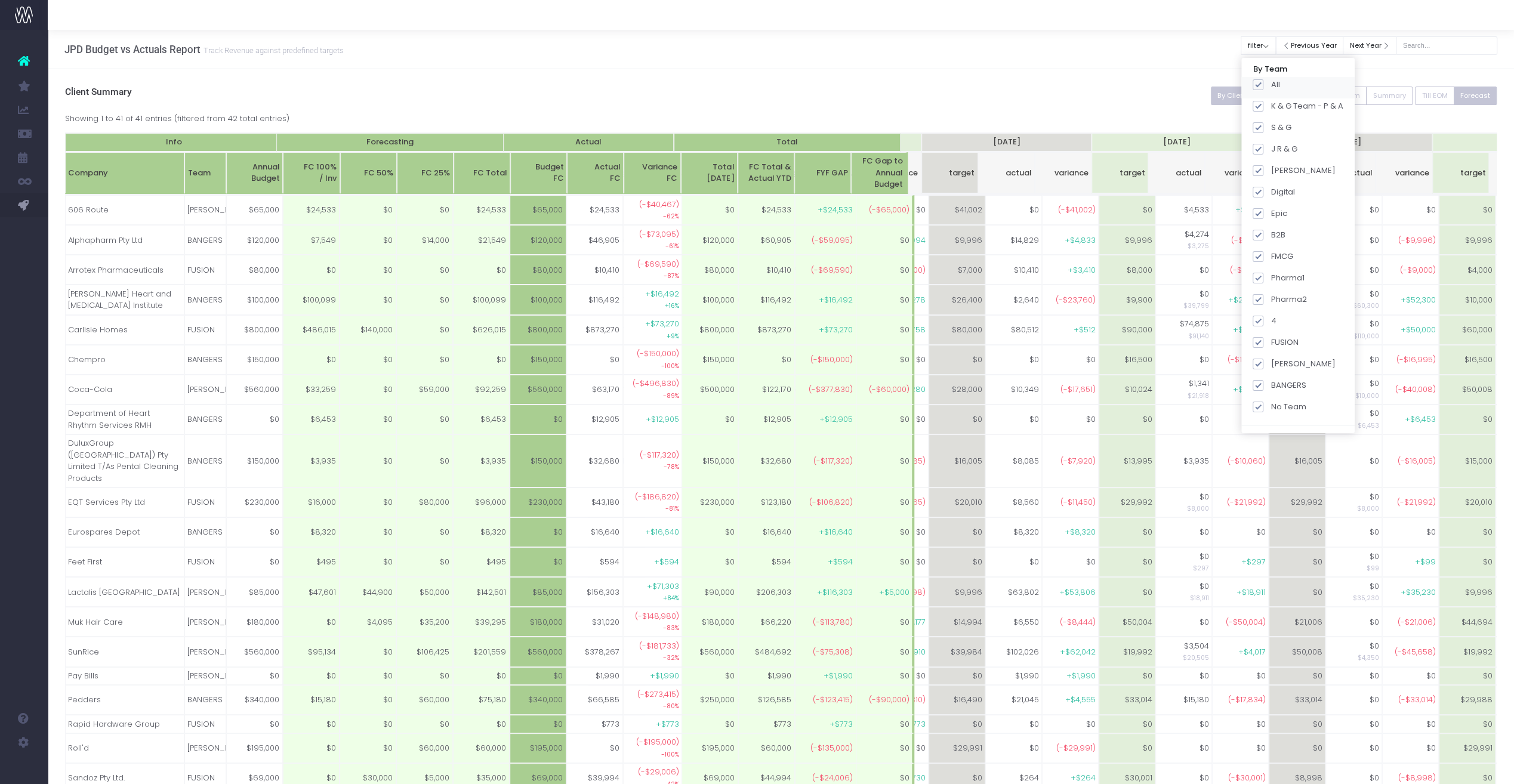
click at [892, 83] on span at bounding box center [1258, 84] width 11 height 11
click at [892, 83] on input "All" at bounding box center [1275, 83] width 8 height 8
checkbox input "false"
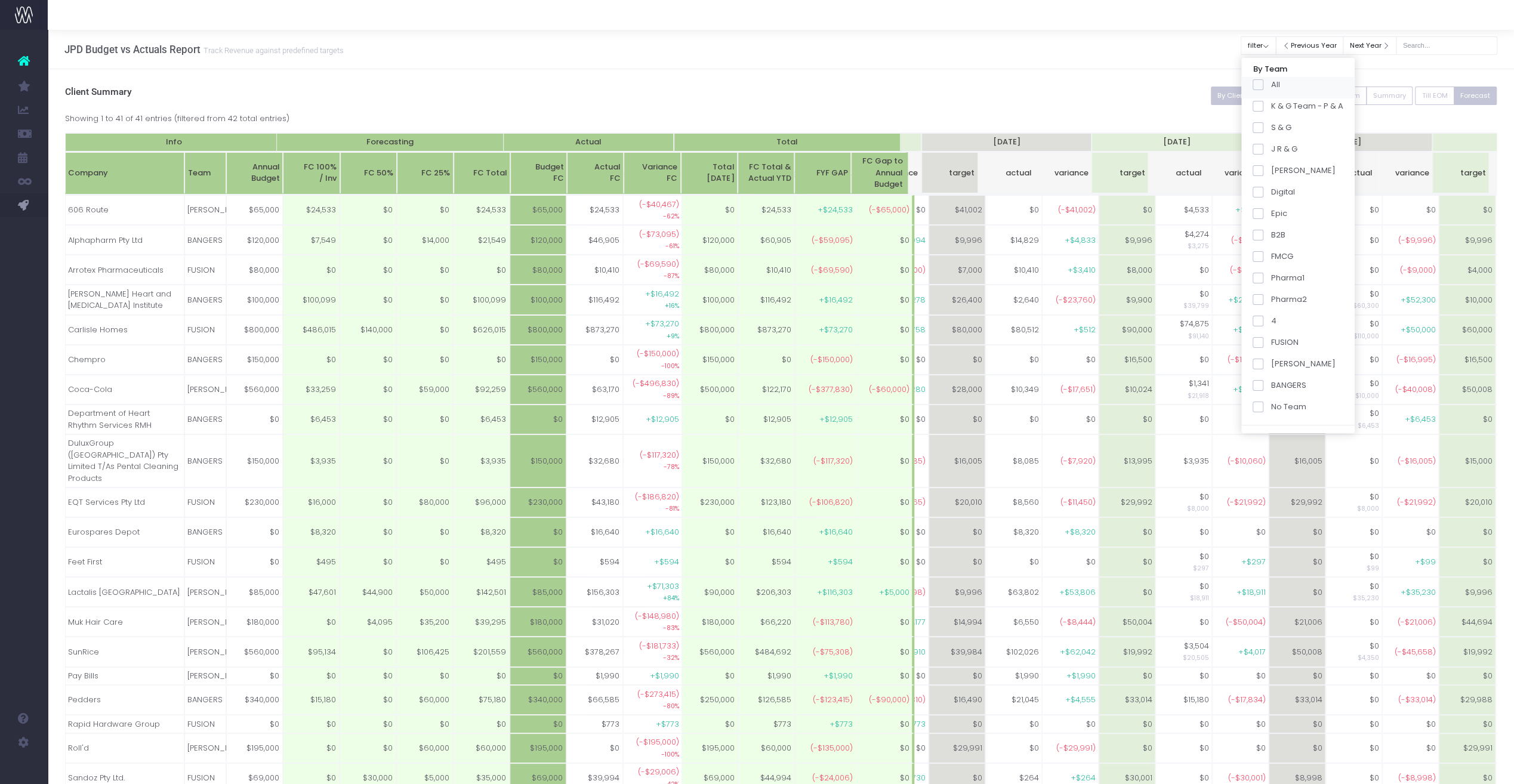
checkbox input "false"
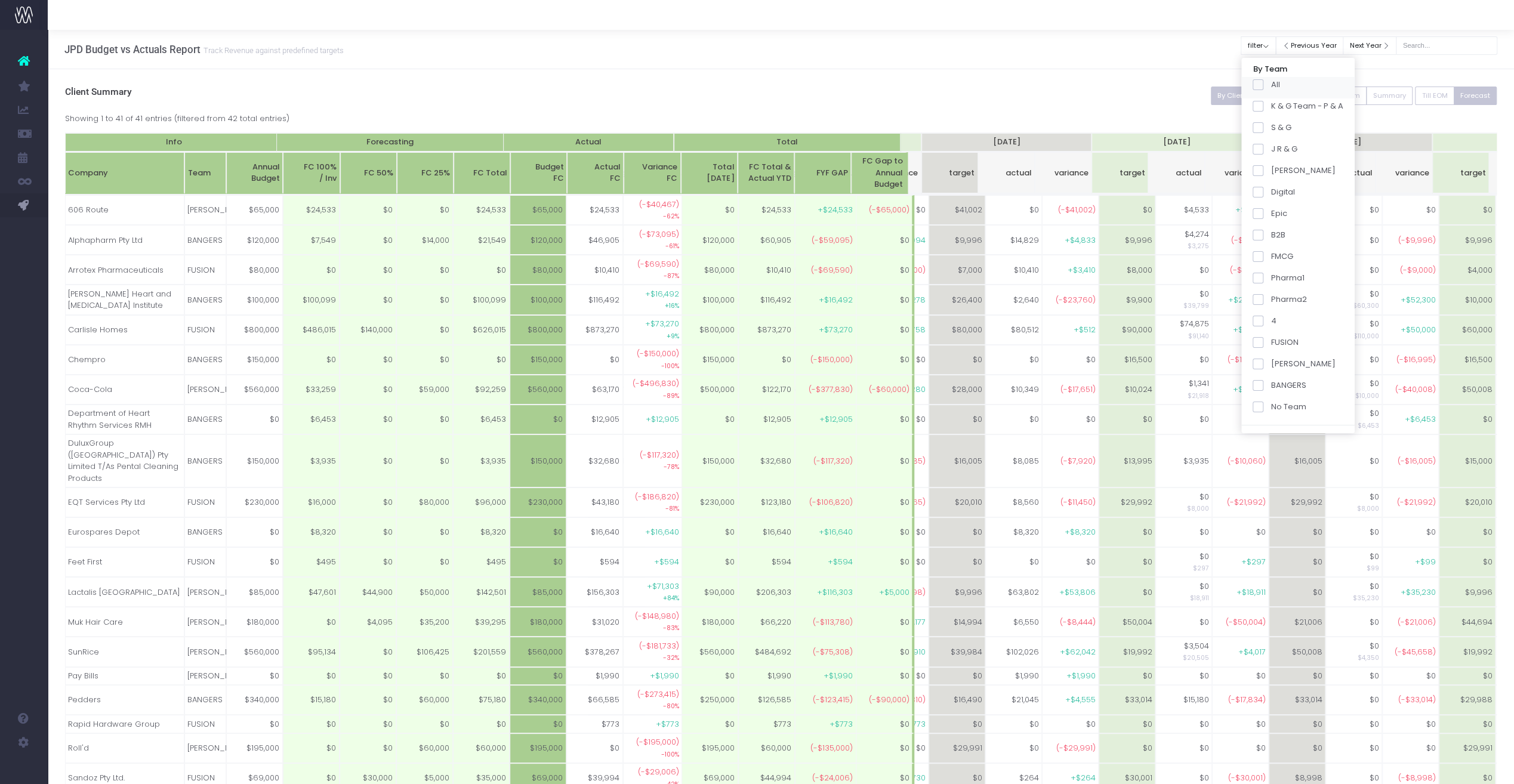
checkbox input "false"
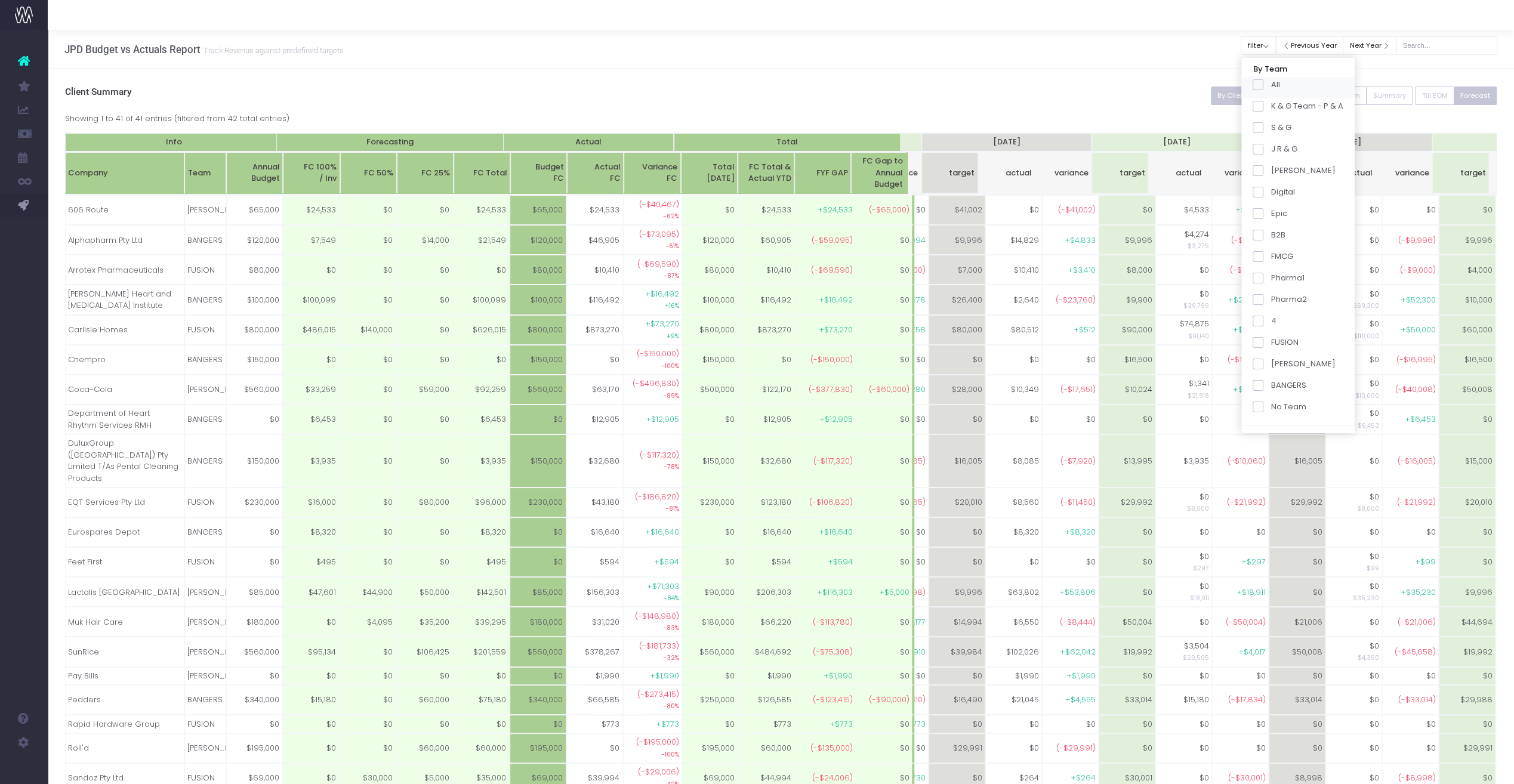
checkbox input "false"
click at [892, 381] on span at bounding box center [1258, 385] width 11 height 11
click at [892, 381] on input "BANGERS" at bounding box center [1275, 383] width 8 height 8
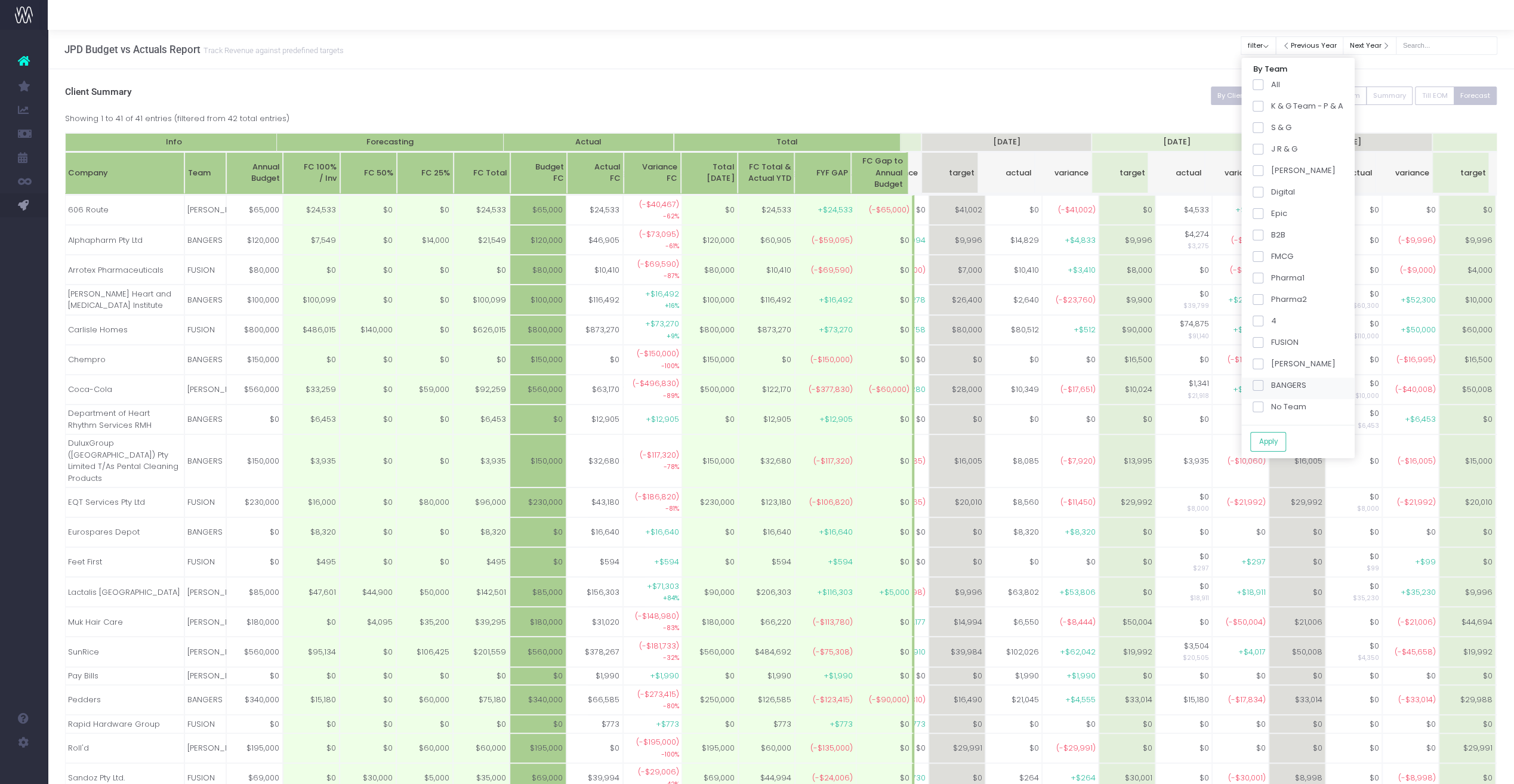
checkbox input "true"
click at [892, 443] on button "Apply" at bounding box center [1268, 442] width 35 height 20
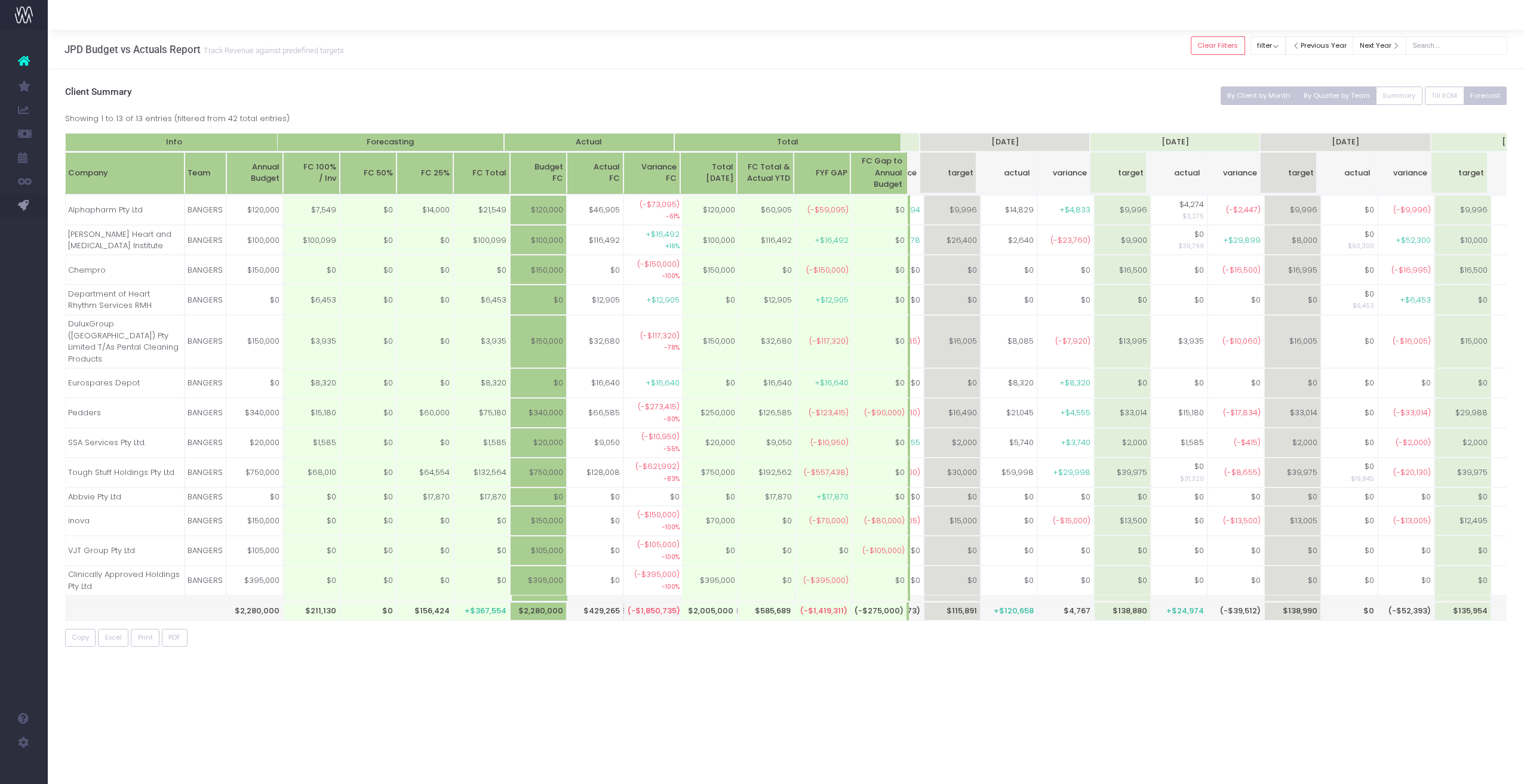
click at [892, 93] on button "By Quarter by Team" at bounding box center [1335, 95] width 80 height 19
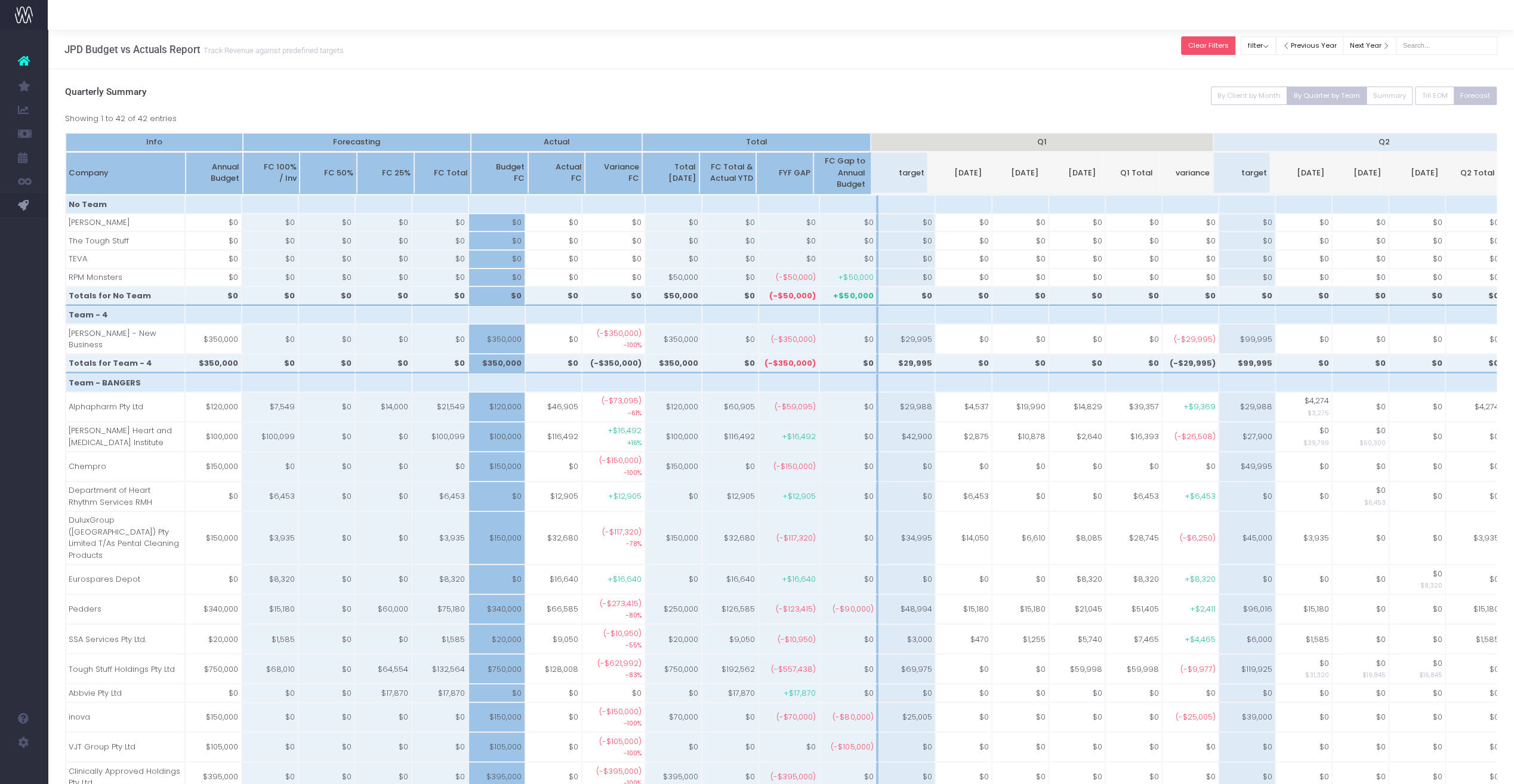
click at [892, 42] on button "Clear Filters" at bounding box center [1207, 45] width 54 height 19
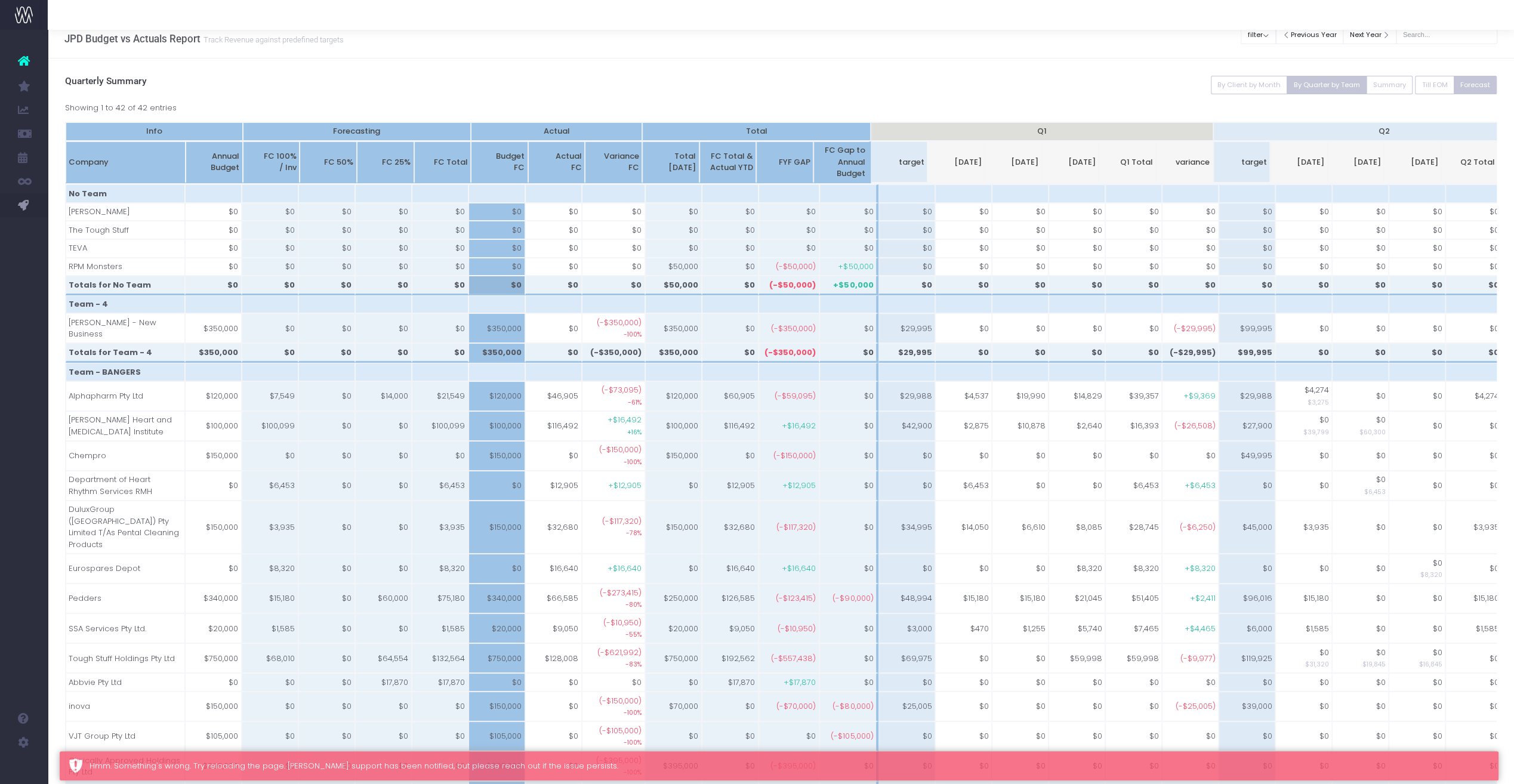
scroll to position [0, 0]
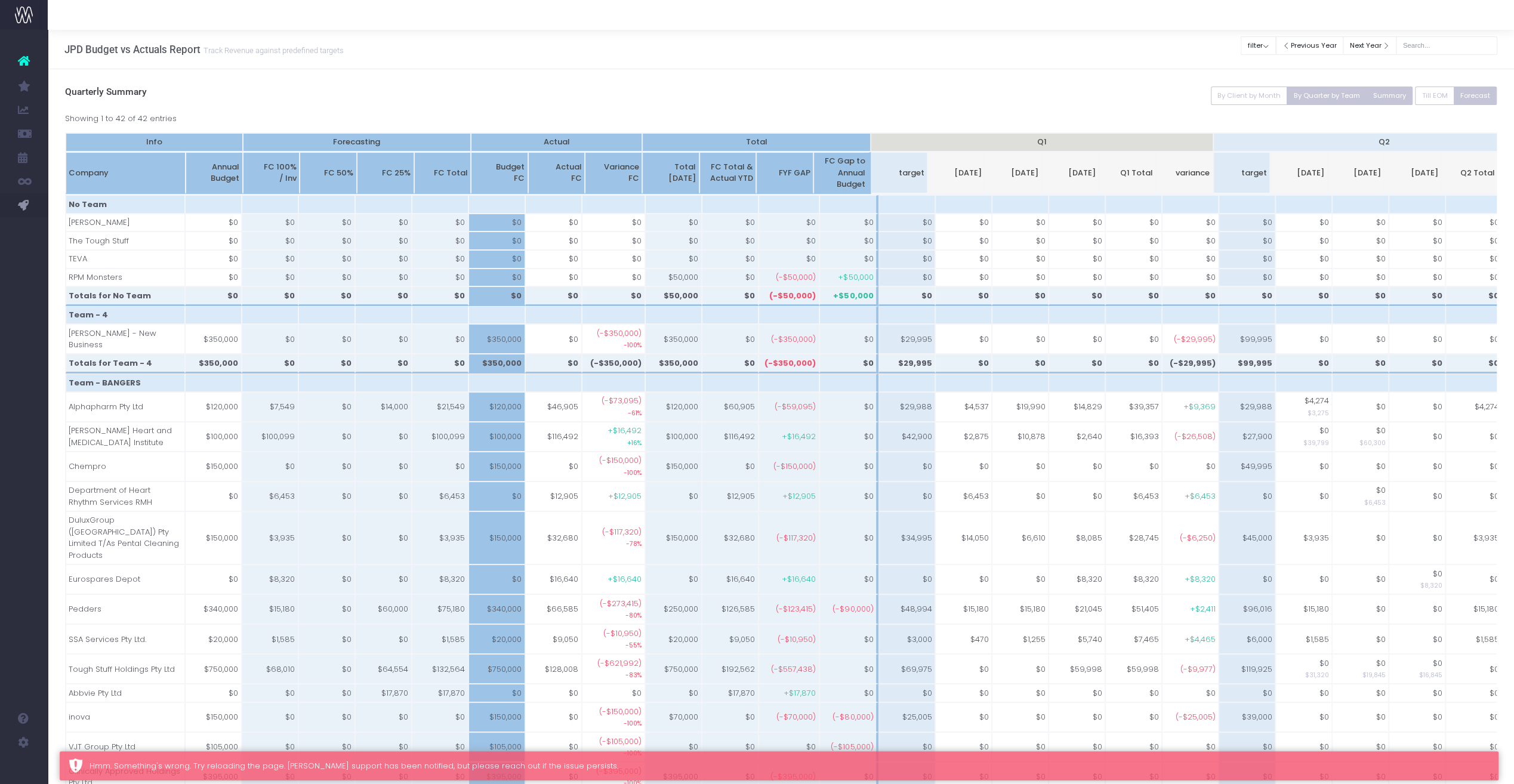
click at [892, 94] on button "Summary" at bounding box center [1389, 95] width 46 height 19
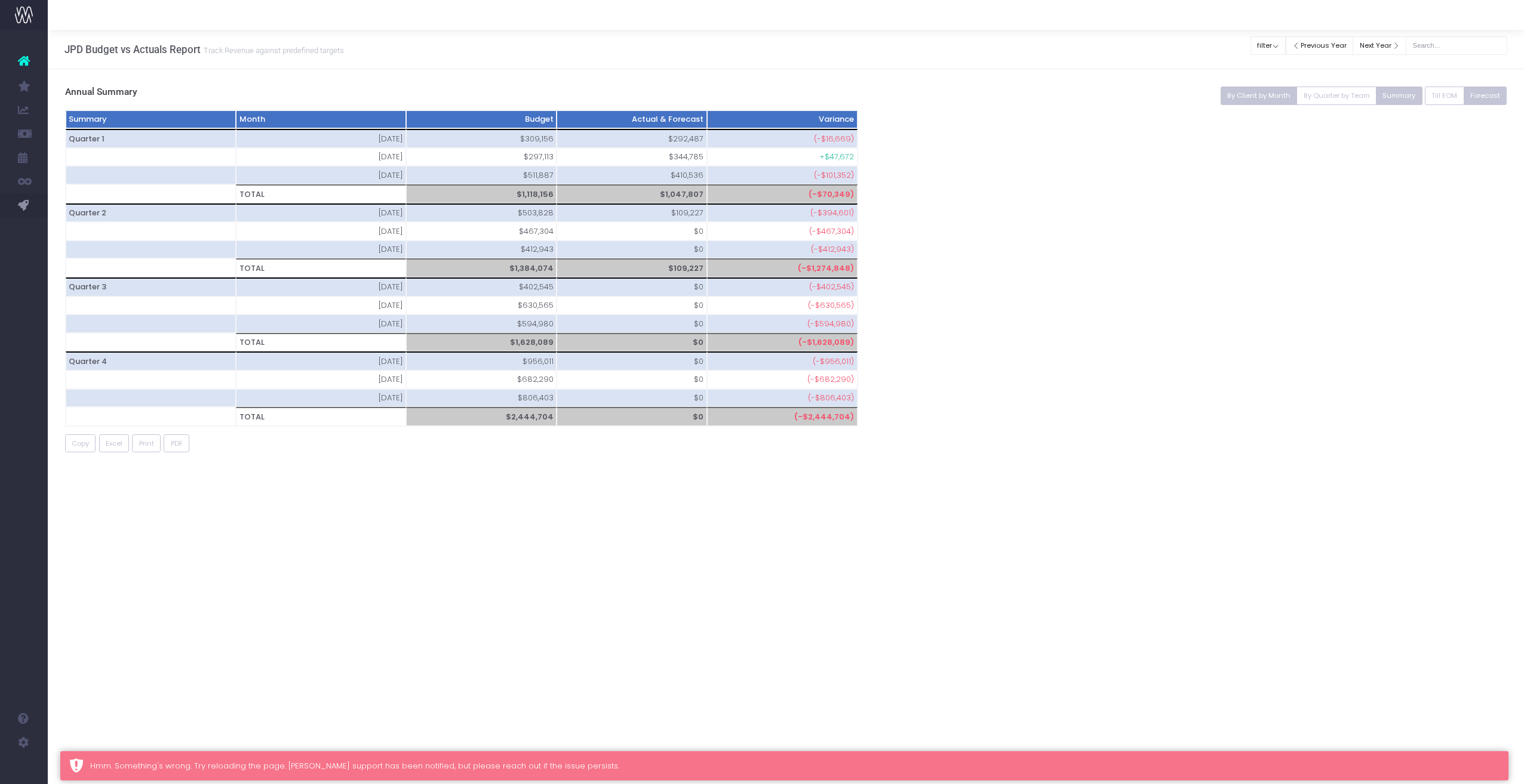
click at [892, 96] on button "By Client by Month" at bounding box center [1259, 95] width 77 height 19
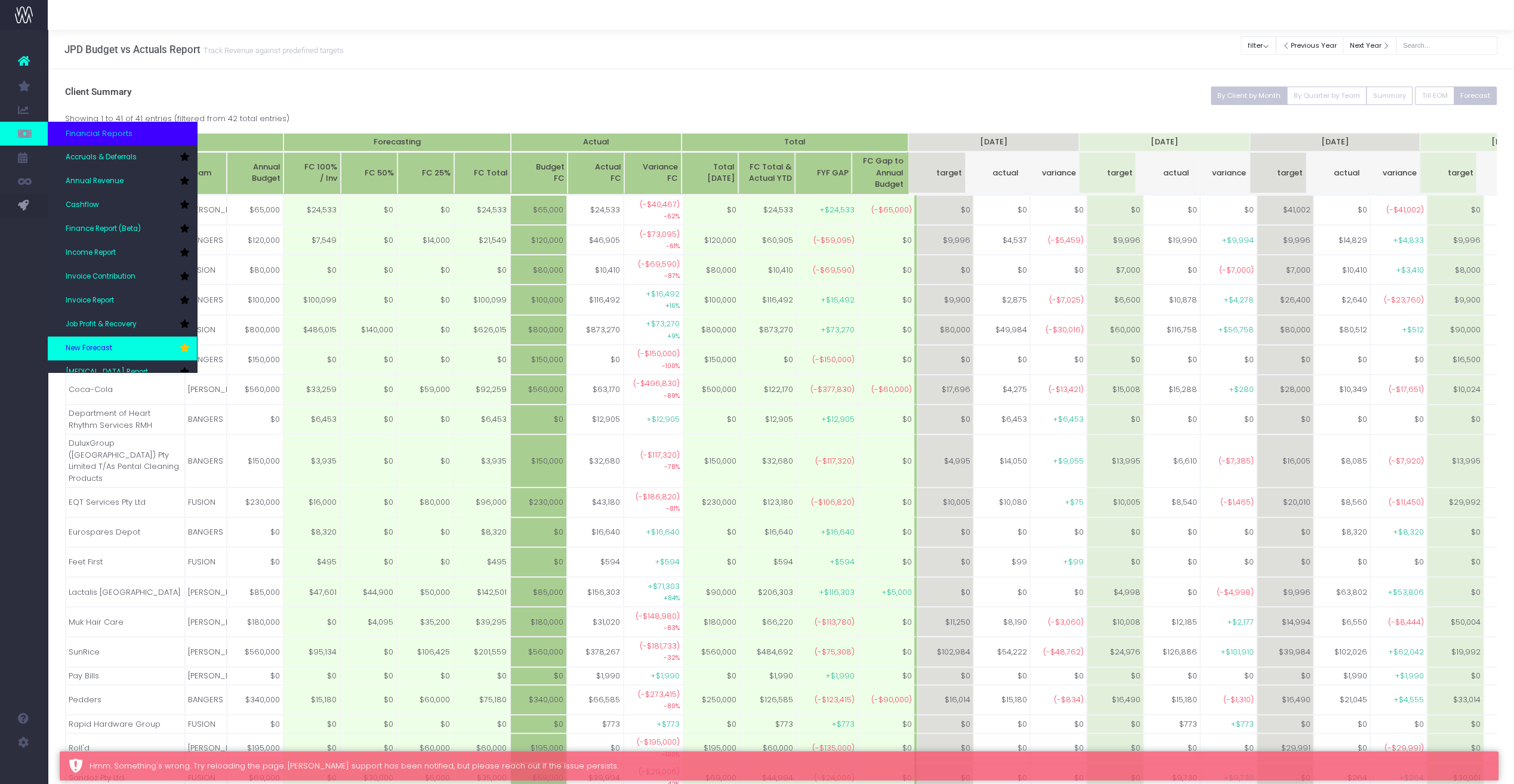
click at [103, 345] on span "New Forecast" at bounding box center [88, 348] width 46 height 11
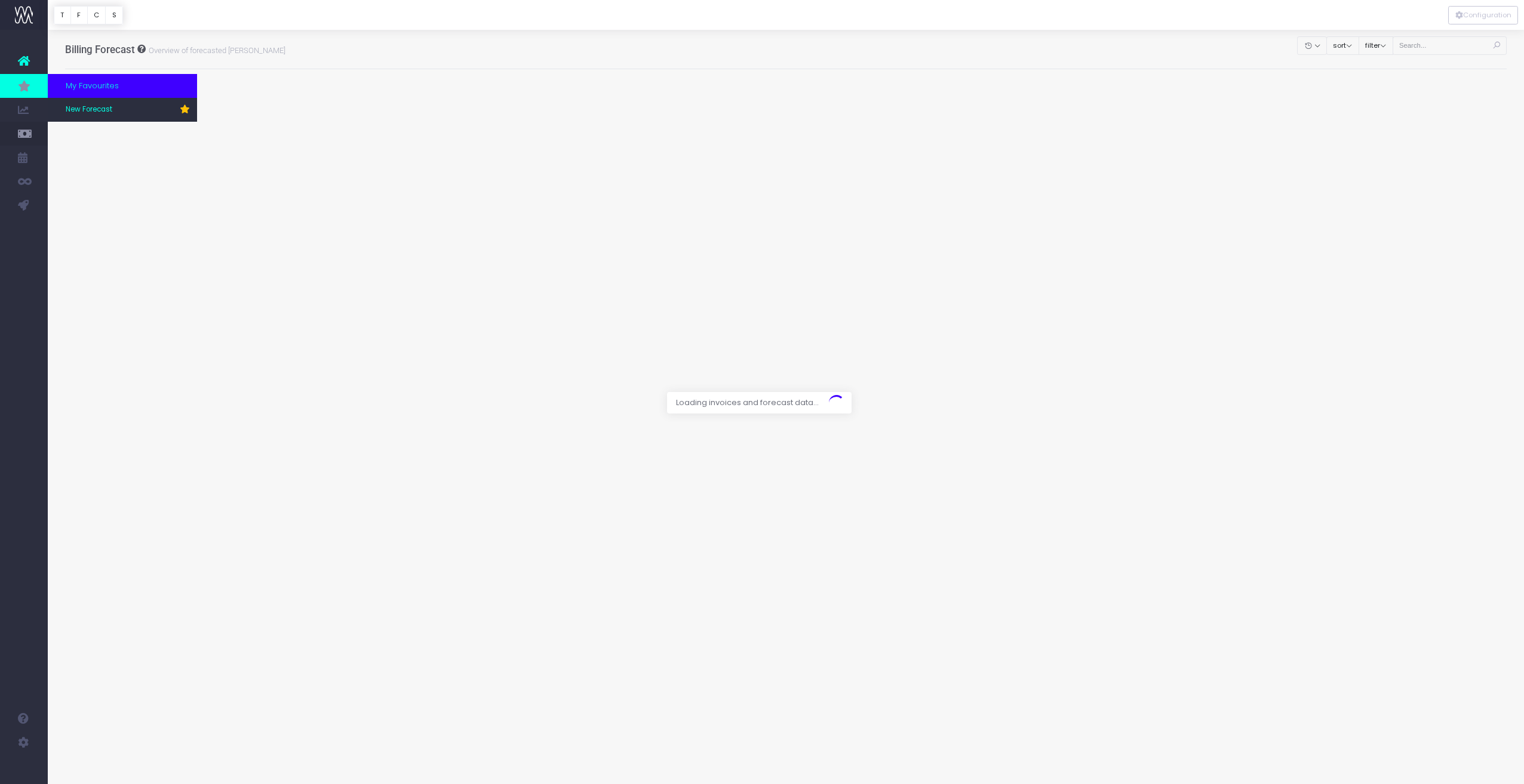
click at [28, 82] on icon at bounding box center [24, 85] width 12 height 13
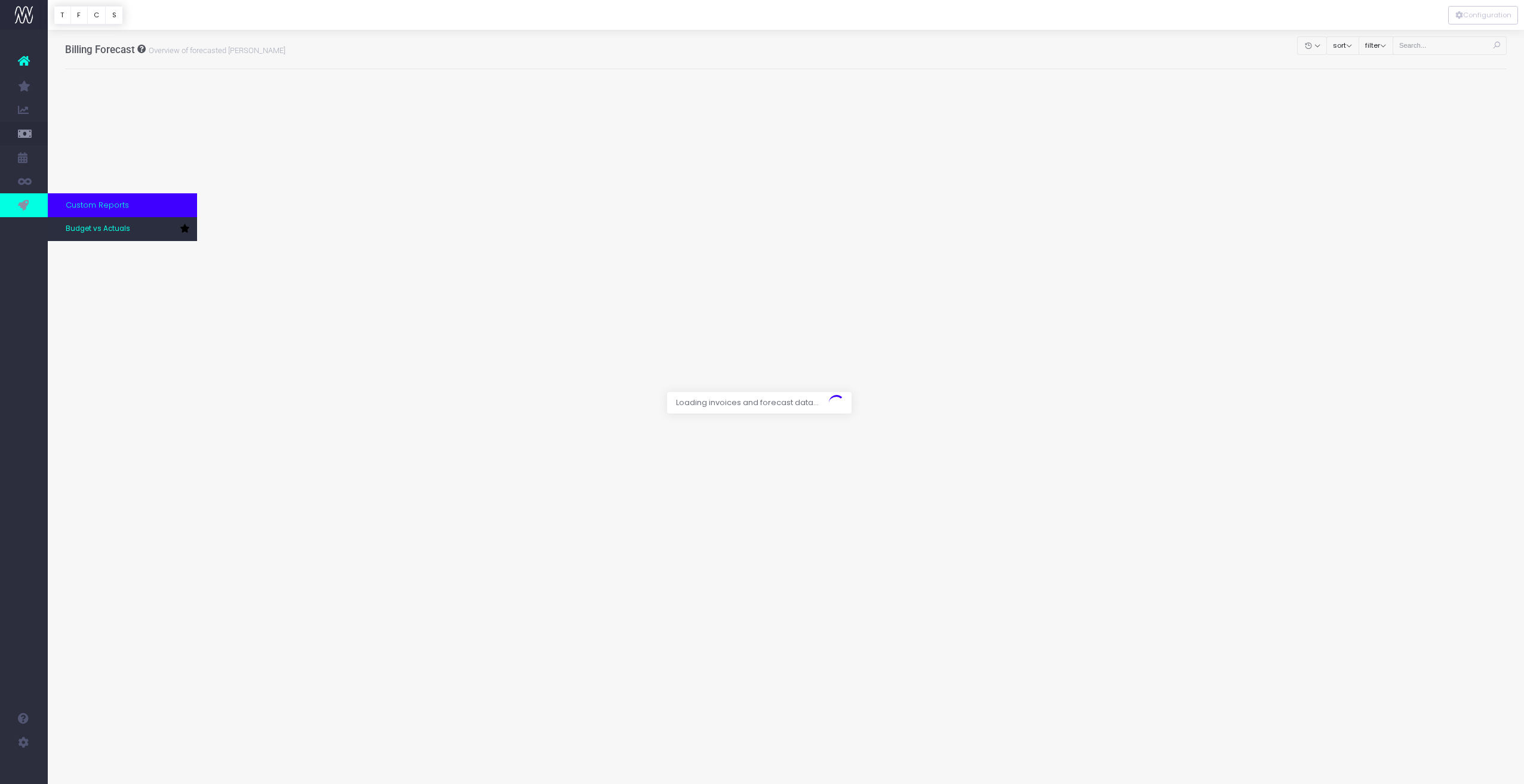
click at [24, 196] on link at bounding box center [24, 205] width 48 height 24
click at [183, 229] on icon at bounding box center [185, 228] width 10 height 9
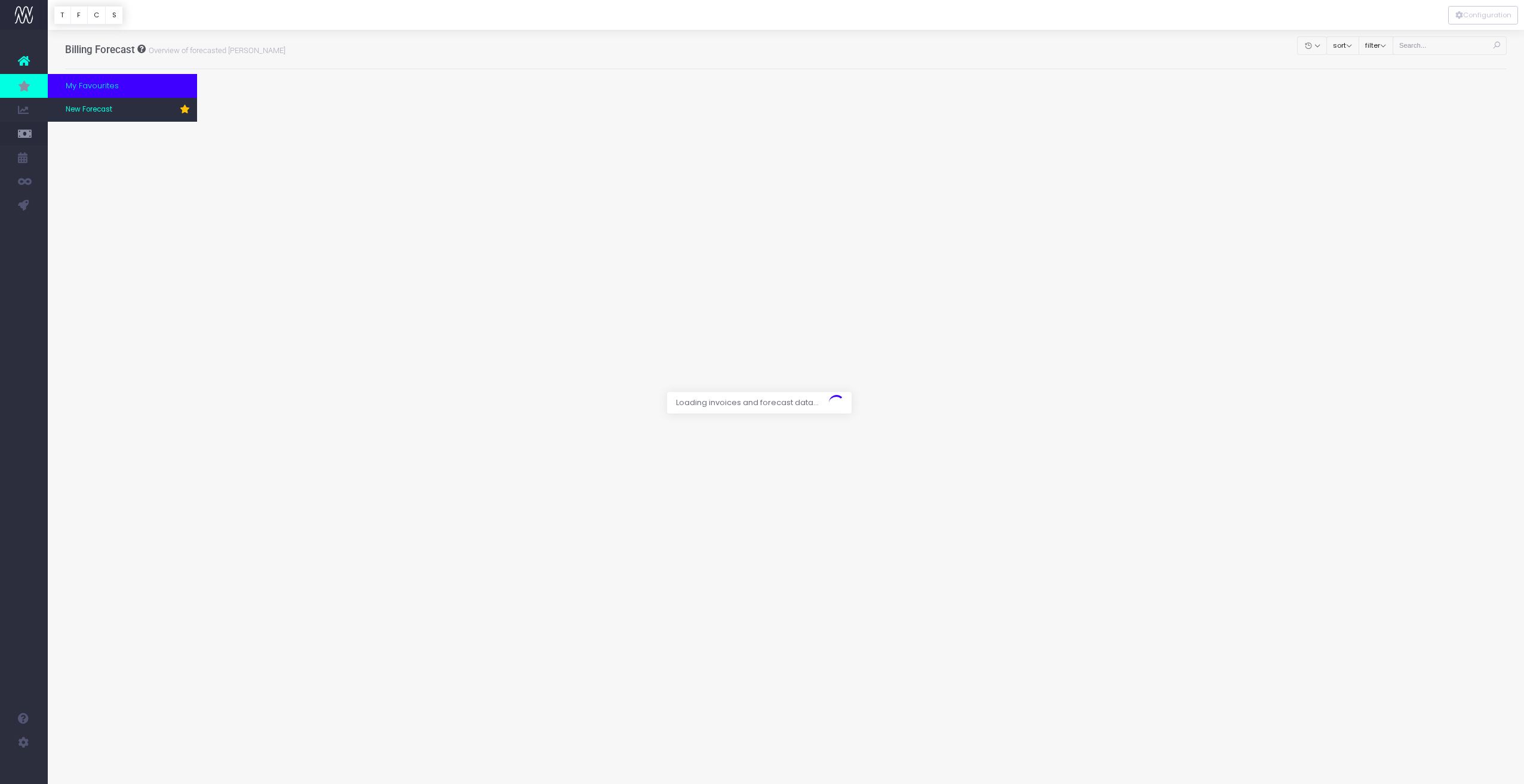
click at [24, 83] on icon at bounding box center [24, 85] width 12 height 13
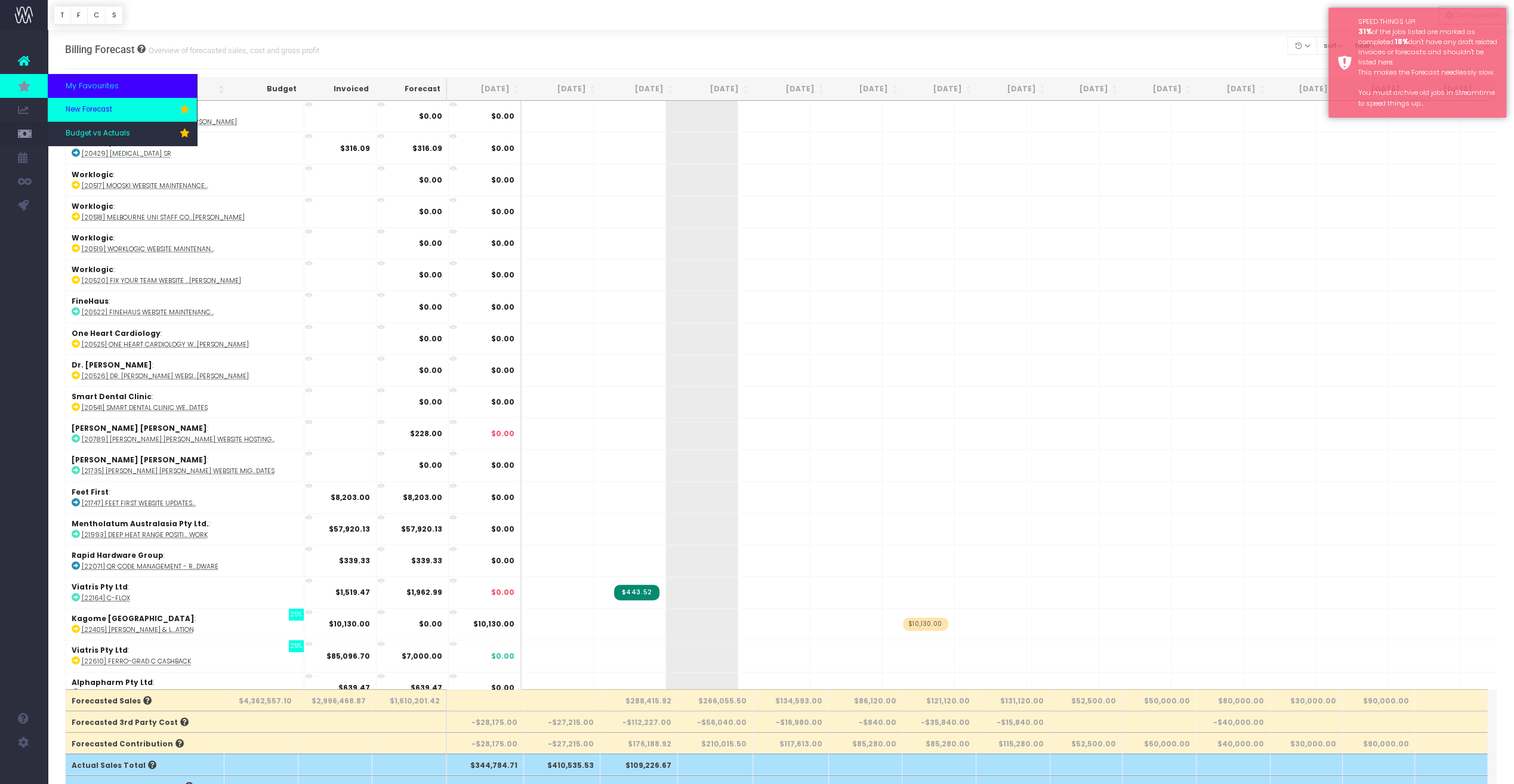
click at [103, 108] on span "New Forecast" at bounding box center [88, 109] width 46 height 11
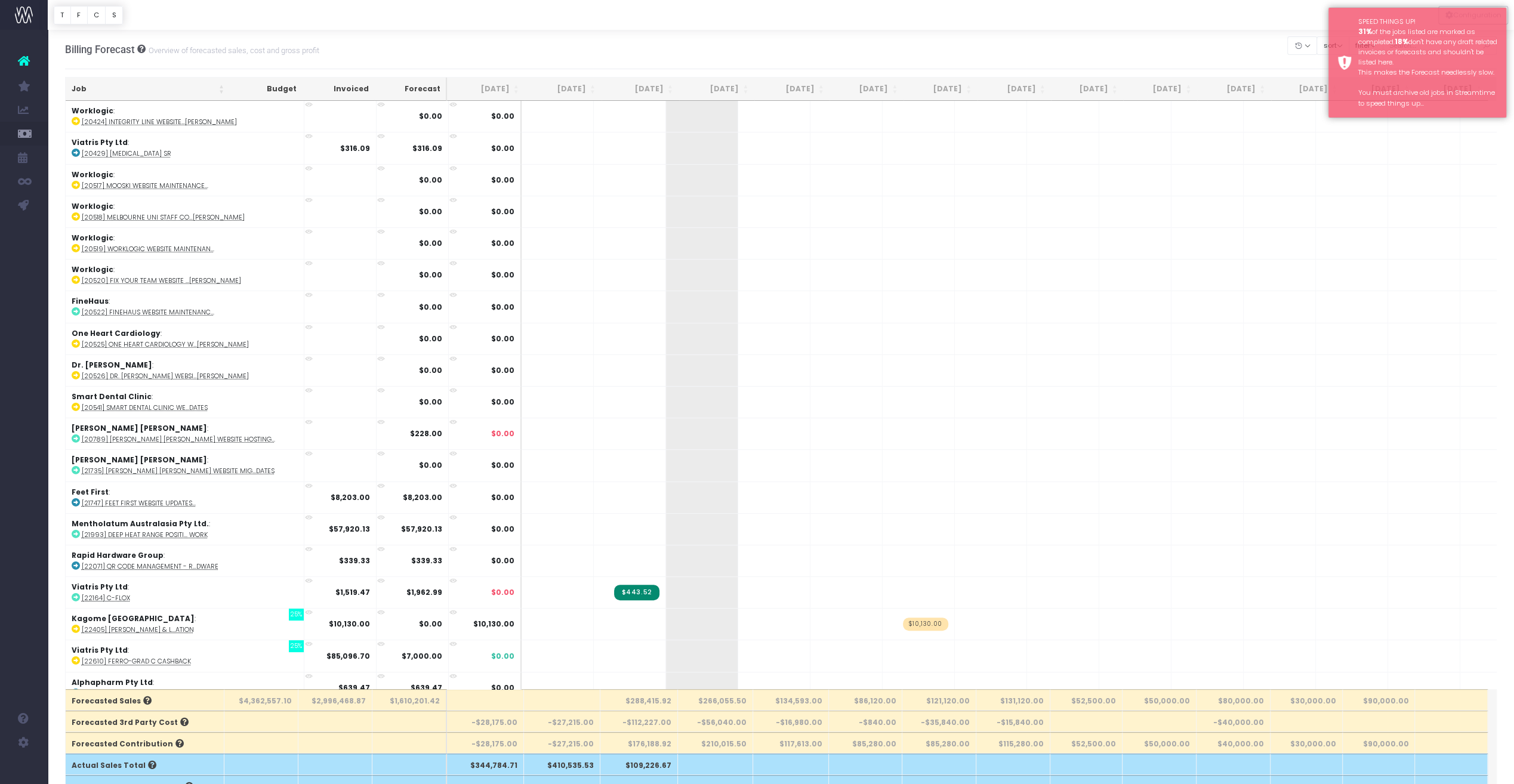
click at [1255, 29] on div "Billing Forecast Overview of forecasted sales, cost and gross profit Clear Filt…" at bounding box center [781, 49] width 1432 height 39
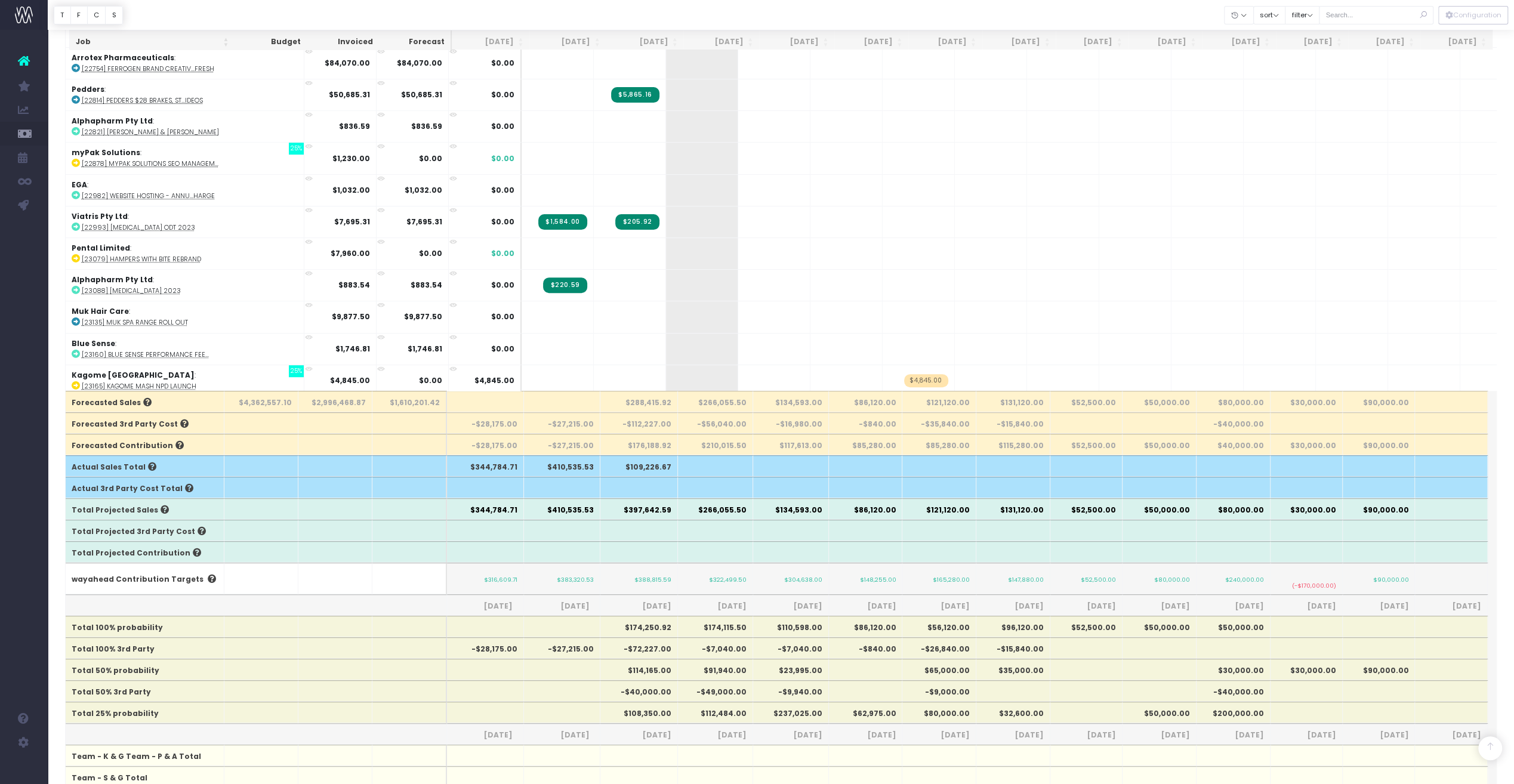
scroll to position [537, 0]
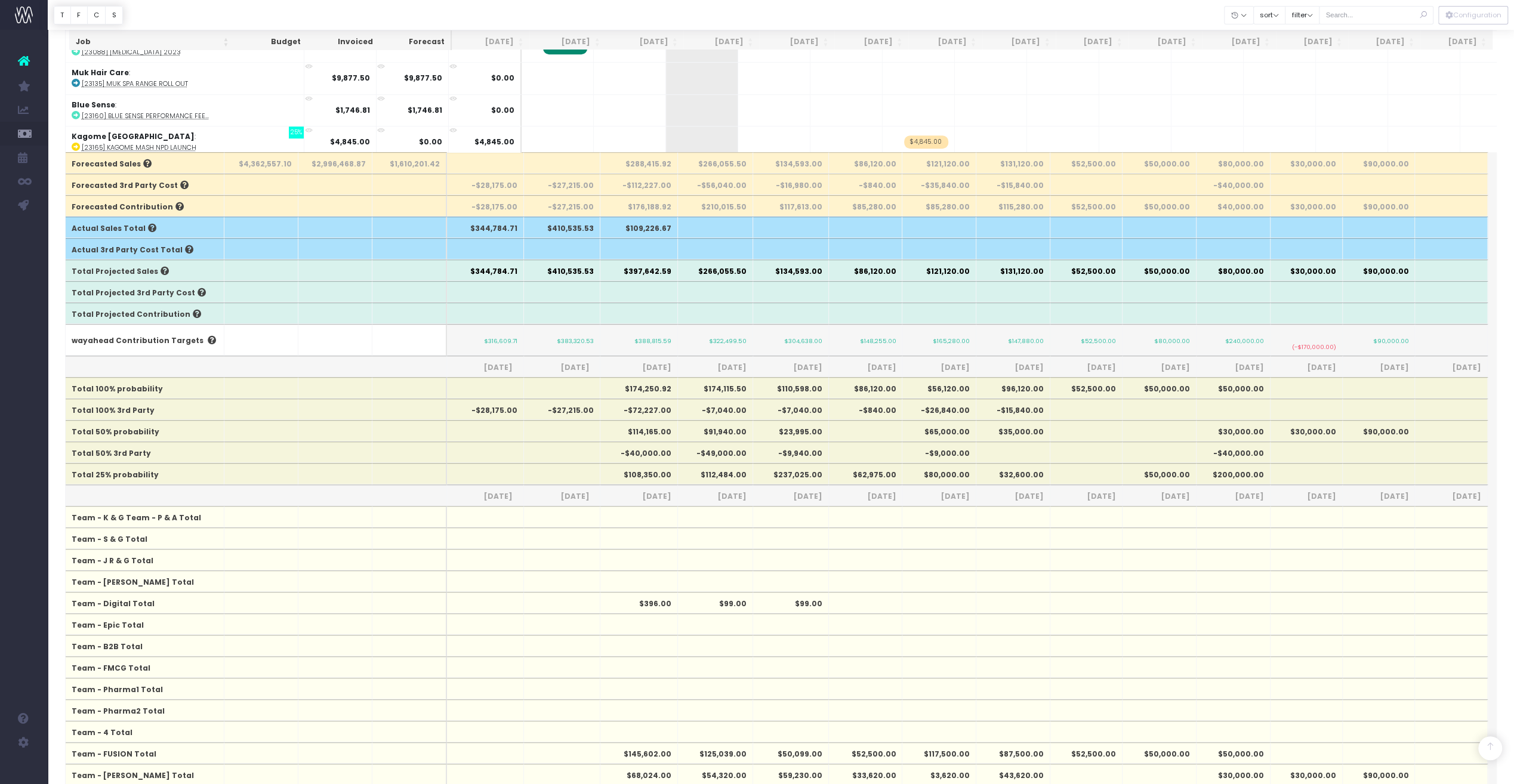
click at [655, 506] on th at bounding box center [639, 517] width 78 height 22
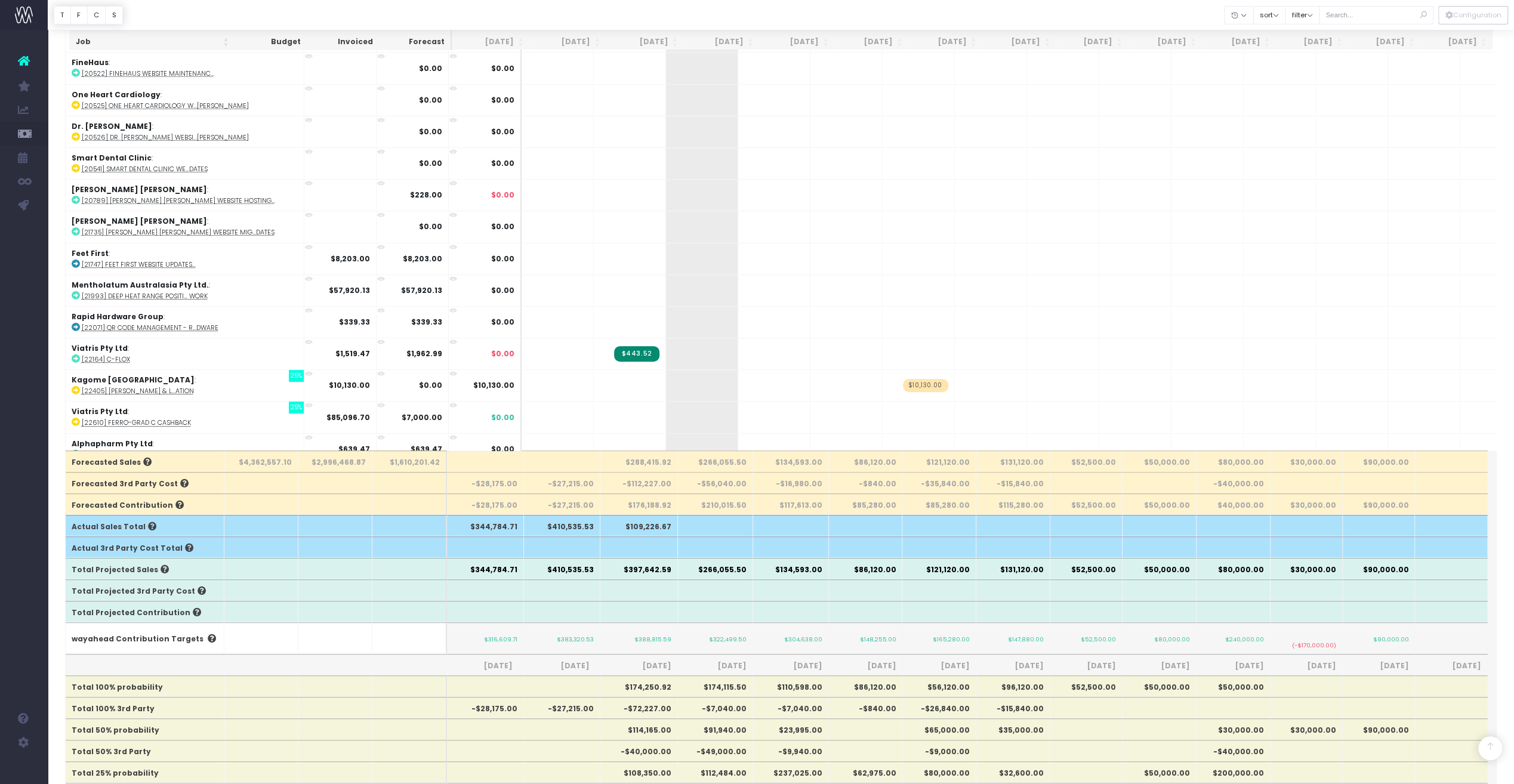
scroll to position [477, 0]
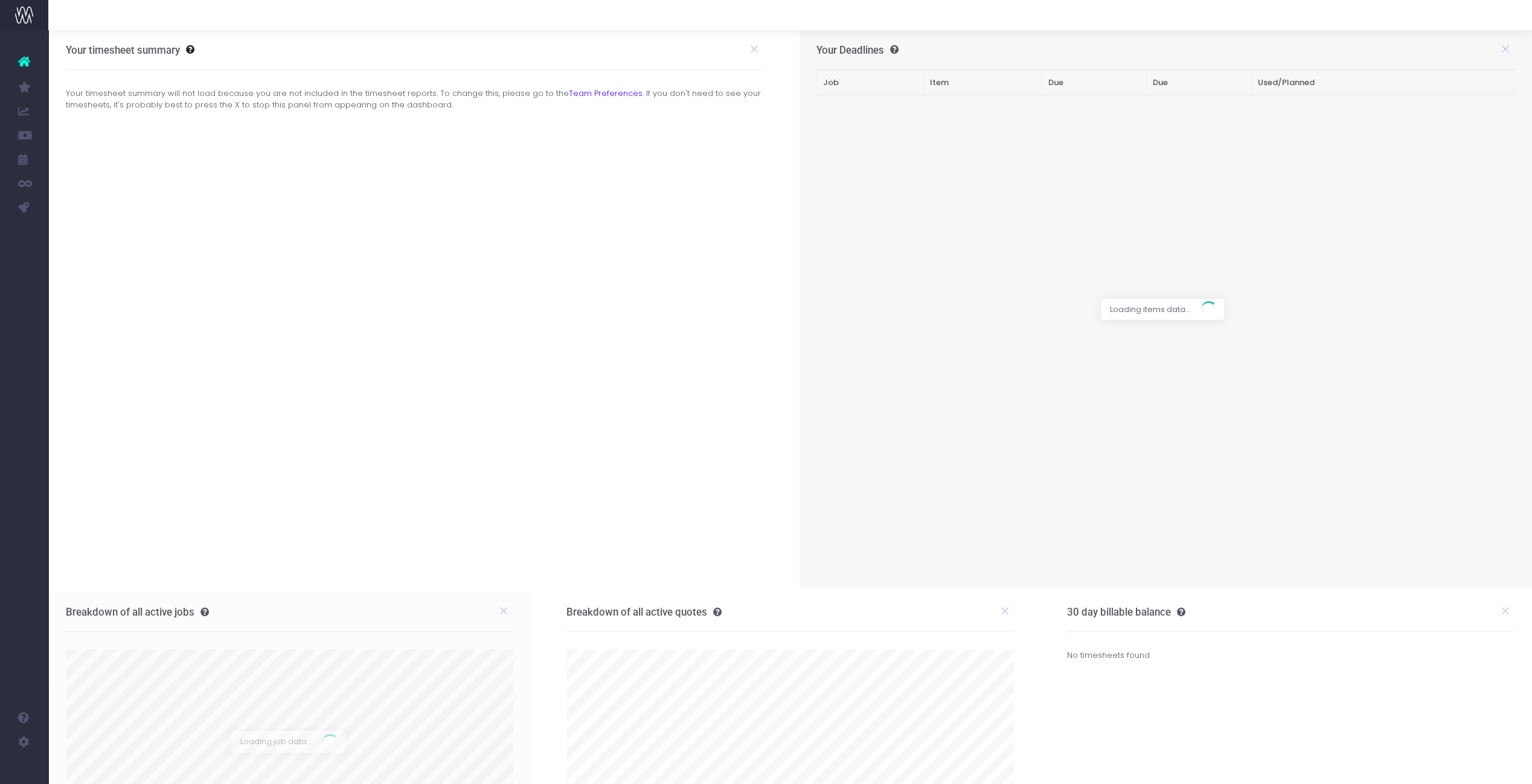
click at [93, 131] on span "Budget vs Actuals" at bounding box center [80, 135] width 27 height 32
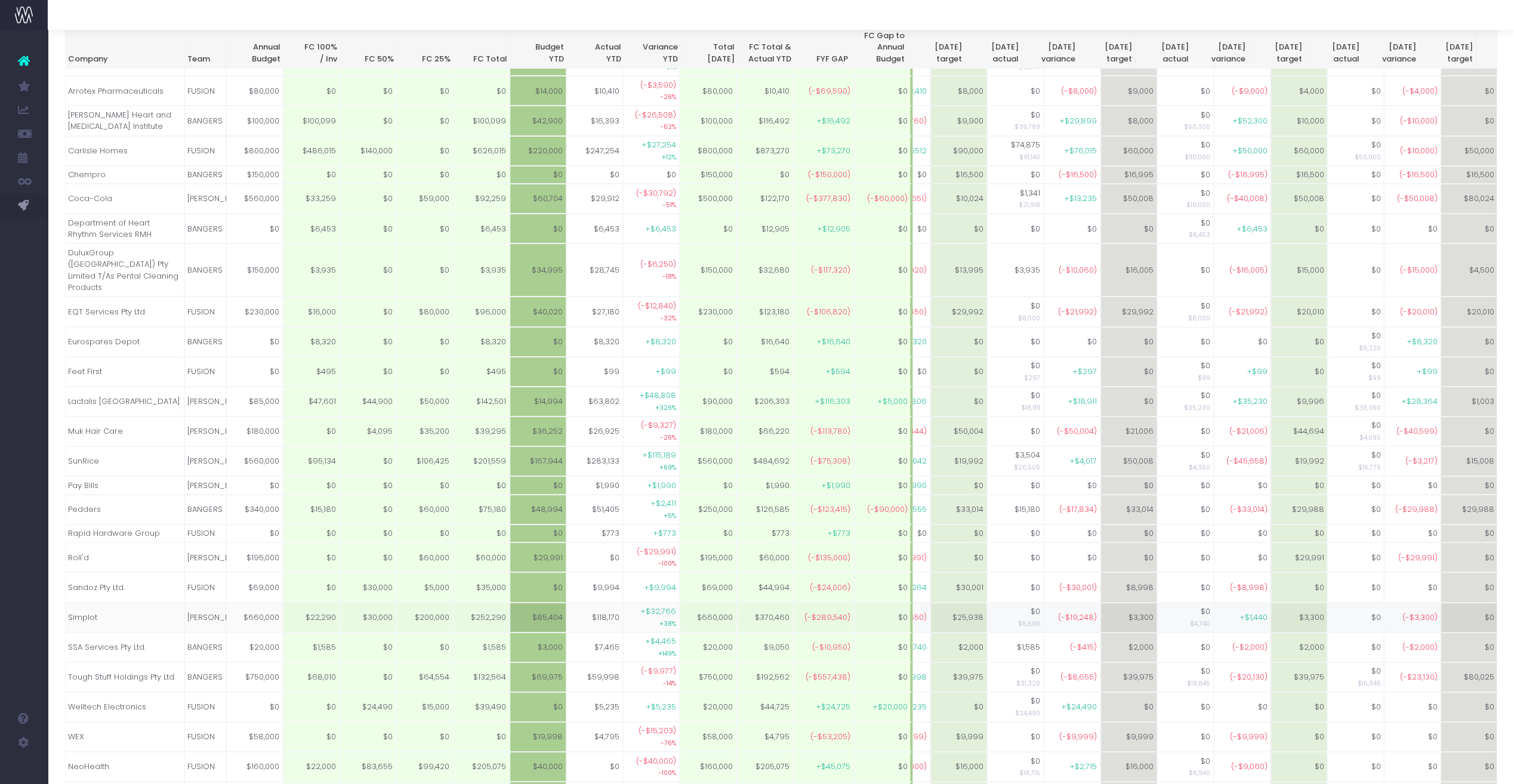
scroll to position [0, 493]
